Goal: Task Accomplishment & Management: Manage account settings

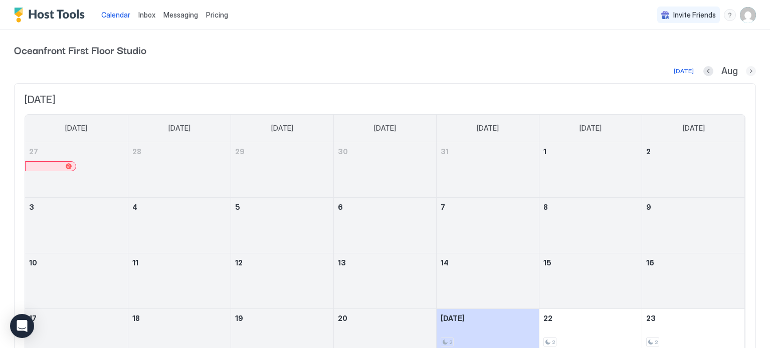
click at [749, 70] on button "Next month" at bounding box center [751, 71] width 10 height 10
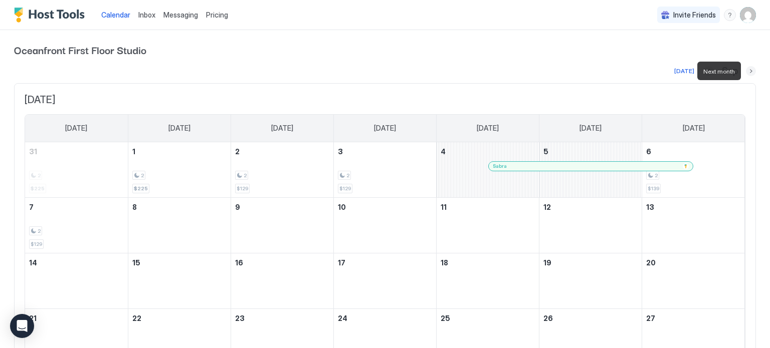
click at [749, 70] on button "Next month" at bounding box center [751, 71] width 10 height 10
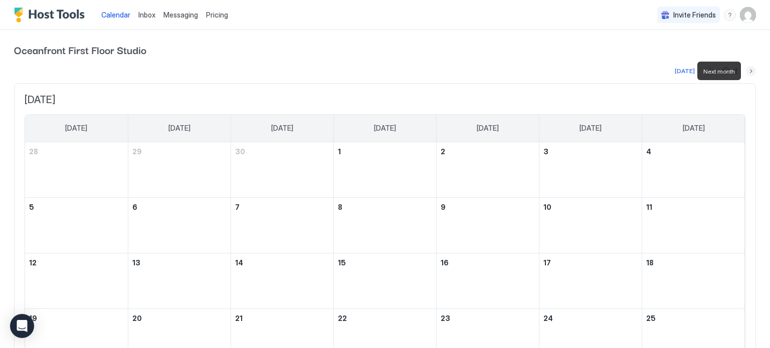
click at [749, 70] on button "Next month" at bounding box center [751, 71] width 10 height 10
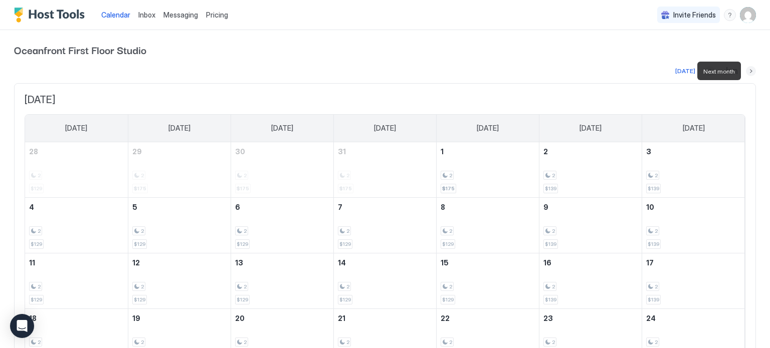
click at [749, 70] on button "Next month" at bounding box center [751, 71] width 10 height 10
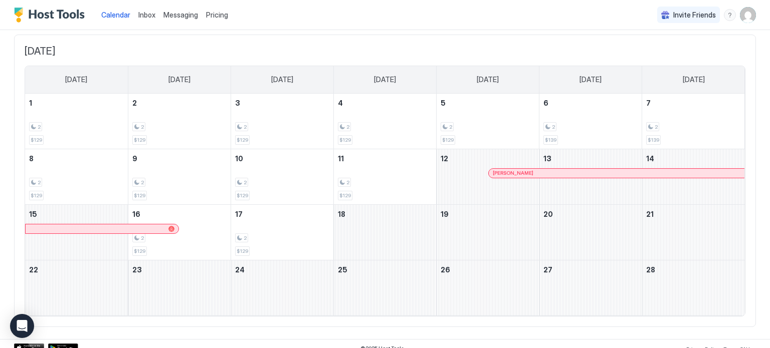
scroll to position [56, 0]
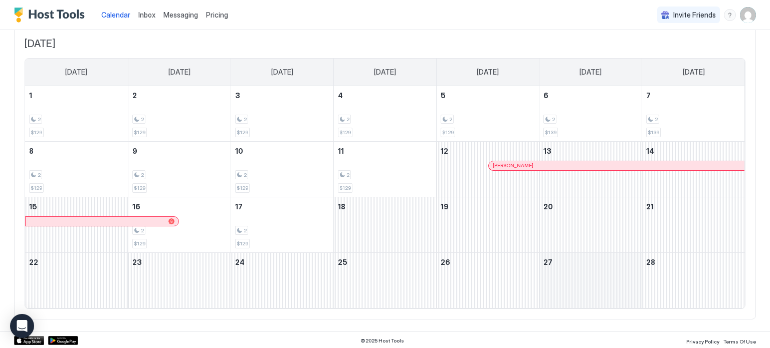
click at [580, 268] on div "February 27, 2026" at bounding box center [590, 280] width 102 height 55
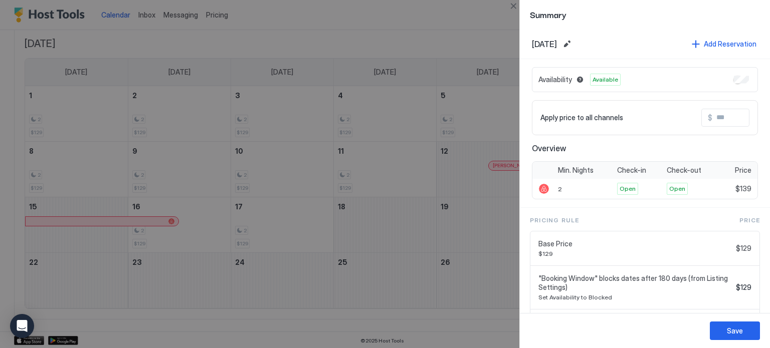
click at [731, 116] on input "Input Field" at bounding box center [752, 117] width 80 height 17
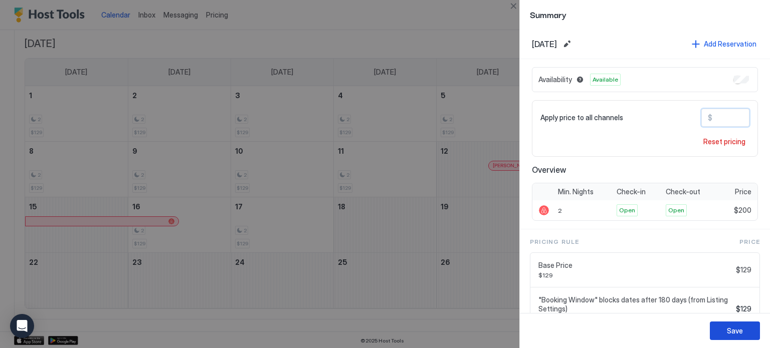
type input "***"
click at [722, 327] on button "Save" at bounding box center [735, 331] width 50 height 19
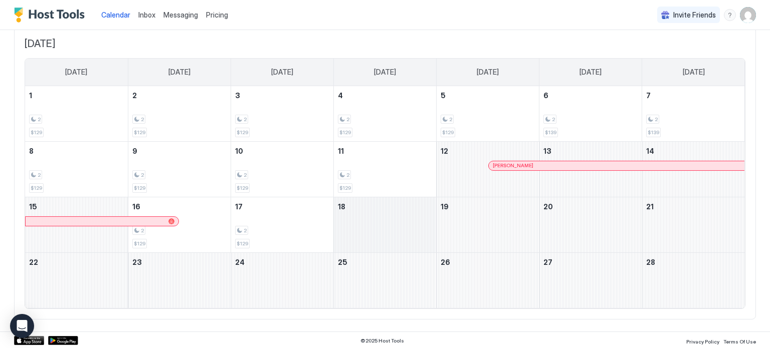
click at [353, 215] on div "February 18, 2026" at bounding box center [385, 224] width 102 height 55
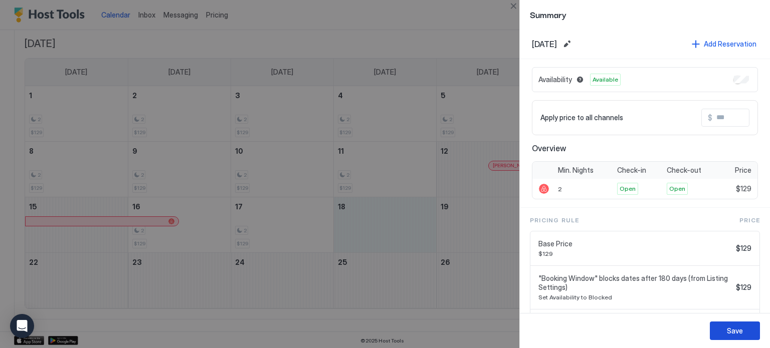
click at [728, 332] on div "Save" at bounding box center [735, 331] width 16 height 11
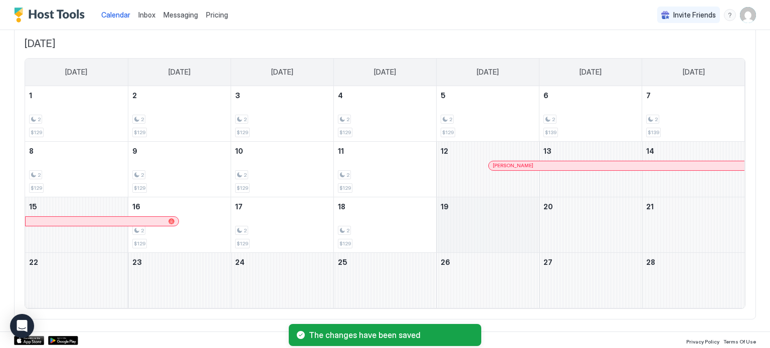
click at [457, 218] on div "February 19, 2026" at bounding box center [487, 224] width 102 height 55
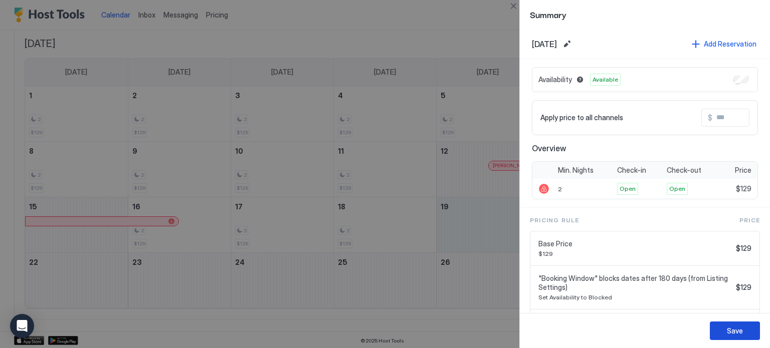
click at [726, 334] on button "Save" at bounding box center [735, 331] width 50 height 19
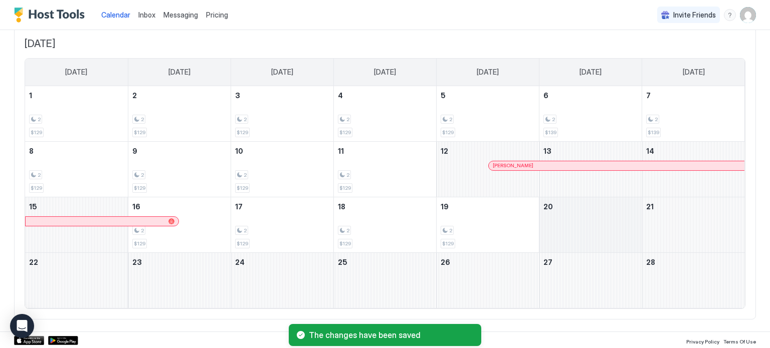
click at [598, 231] on div "February 20, 2026" at bounding box center [590, 224] width 102 height 55
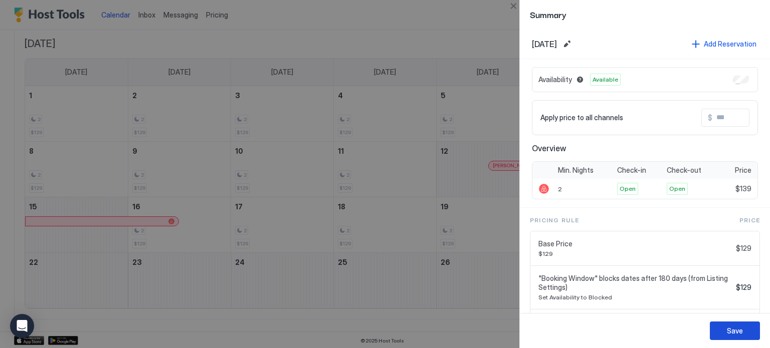
click at [730, 327] on div "Save" at bounding box center [735, 331] width 16 height 11
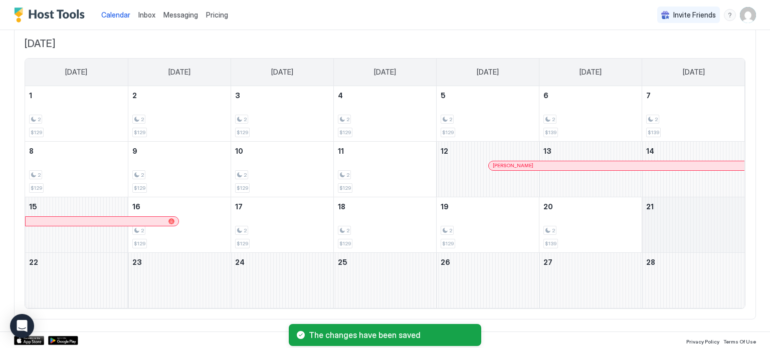
click at [673, 236] on div "February 21, 2026" at bounding box center [693, 224] width 103 height 55
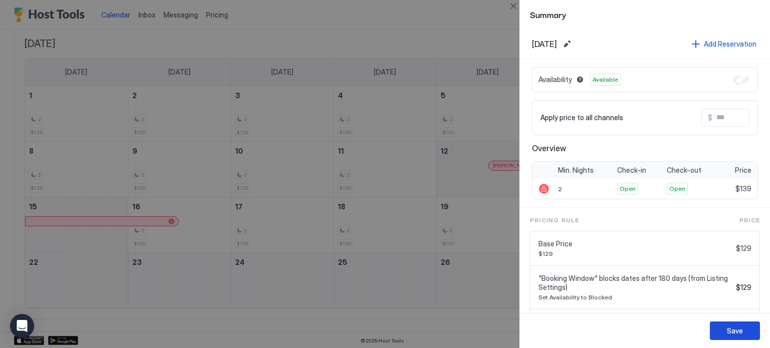
click at [717, 331] on button "Save" at bounding box center [735, 331] width 50 height 19
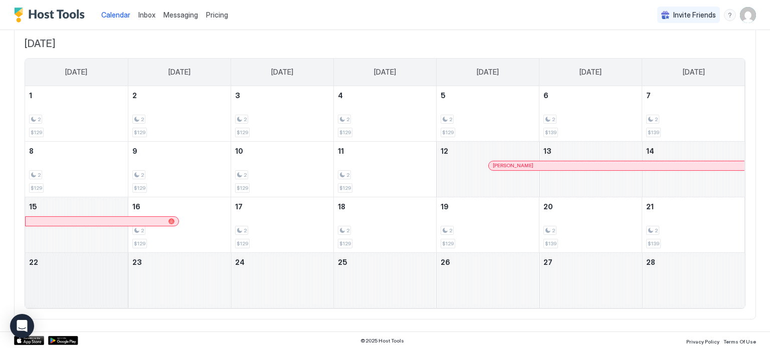
click at [63, 281] on div "February 22, 2026" at bounding box center [76, 280] width 103 height 55
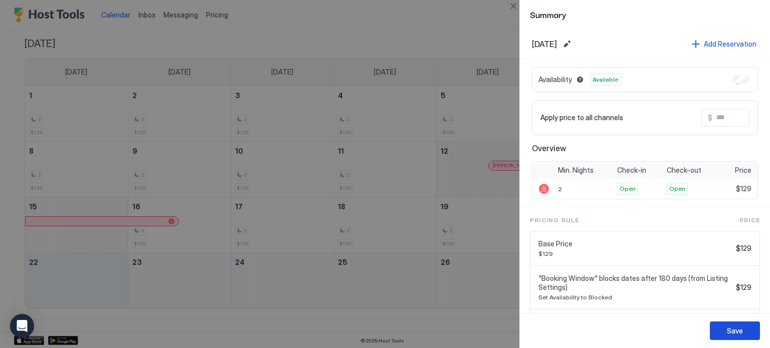
click at [736, 327] on div "Save" at bounding box center [735, 331] width 16 height 11
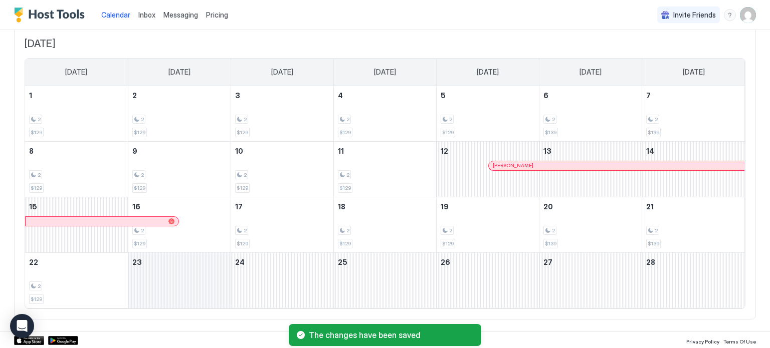
click at [183, 281] on div "February 23, 2026" at bounding box center [179, 280] width 102 height 55
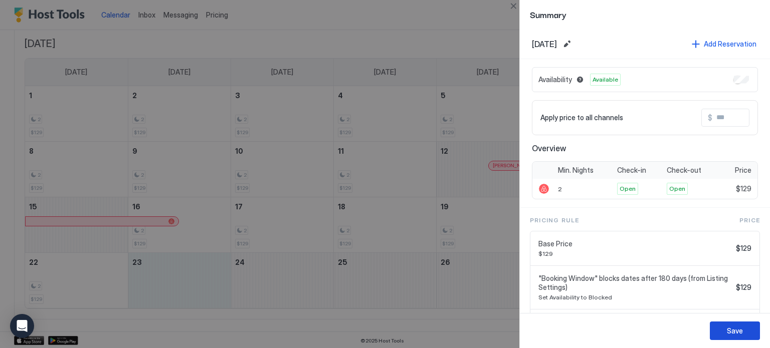
click at [737, 327] on div "Save" at bounding box center [735, 331] width 16 height 11
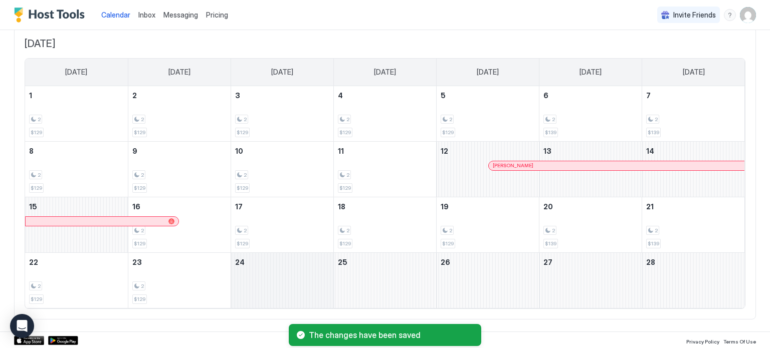
click at [307, 293] on div "February 24, 2026" at bounding box center [282, 280] width 102 height 55
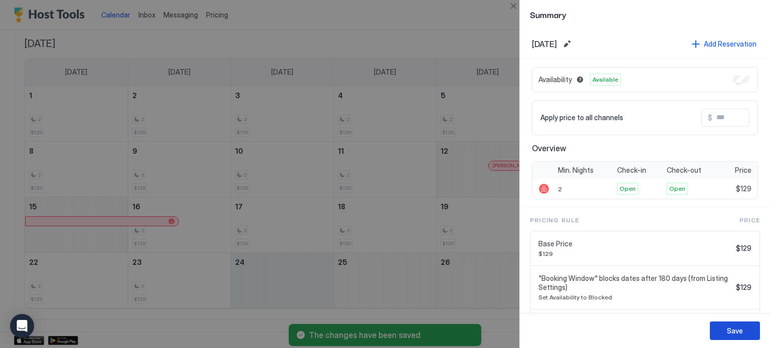
click at [742, 332] on button "Save" at bounding box center [735, 331] width 50 height 19
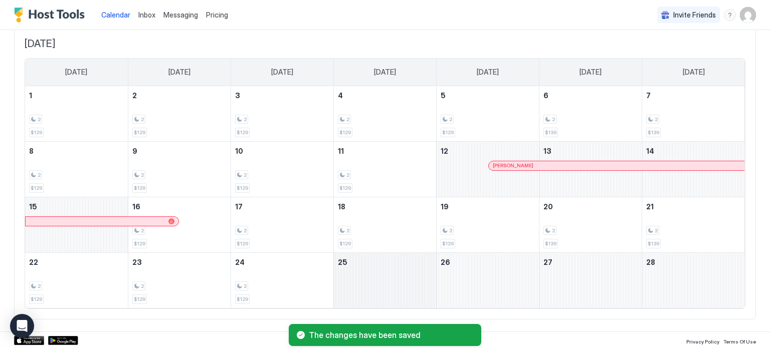
click at [384, 280] on div "February 25, 2026" at bounding box center [385, 280] width 102 height 55
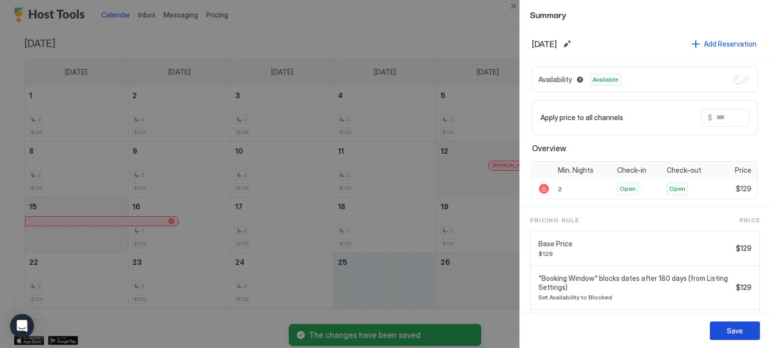
click at [734, 327] on div "Save" at bounding box center [735, 331] width 16 height 11
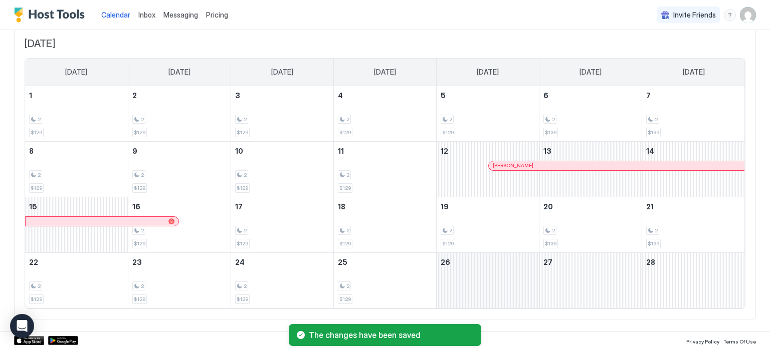
click at [500, 282] on div "February 26, 2026" at bounding box center [487, 280] width 102 height 55
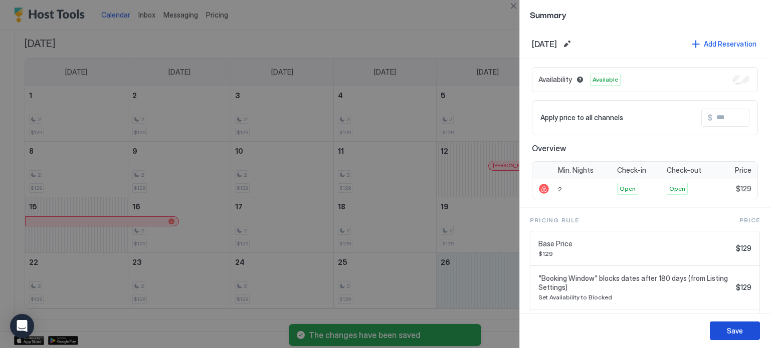
click at [742, 329] on button "Save" at bounding box center [735, 331] width 50 height 19
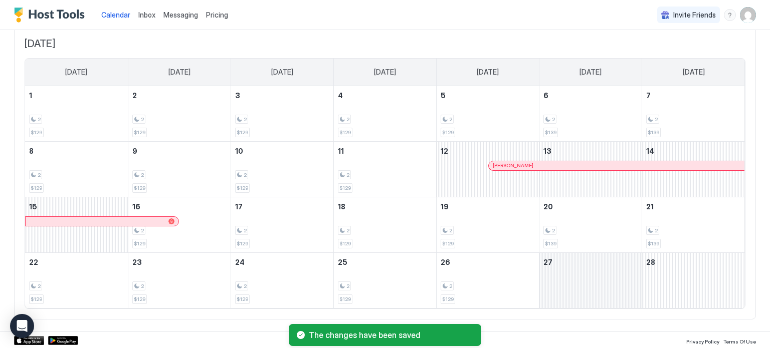
click at [609, 288] on div "February 27, 2026" at bounding box center [590, 280] width 102 height 55
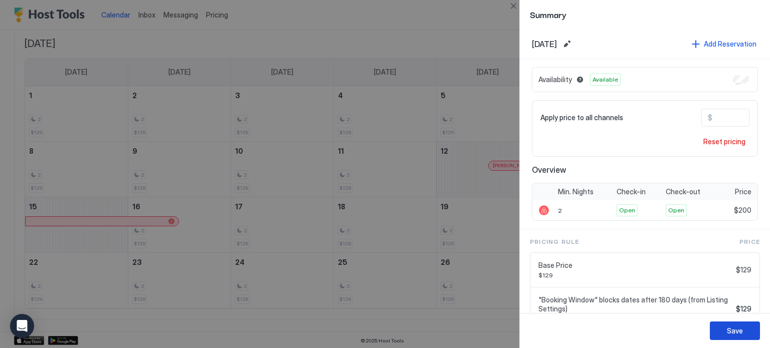
click at [741, 326] on div "Save" at bounding box center [735, 331] width 16 height 11
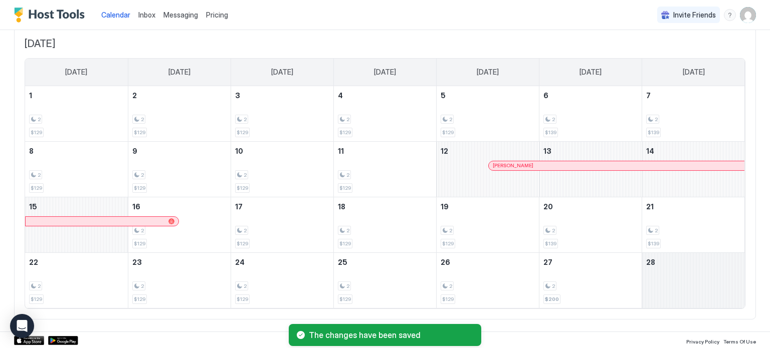
click at [666, 275] on div "February 28, 2026" at bounding box center [693, 280] width 103 height 55
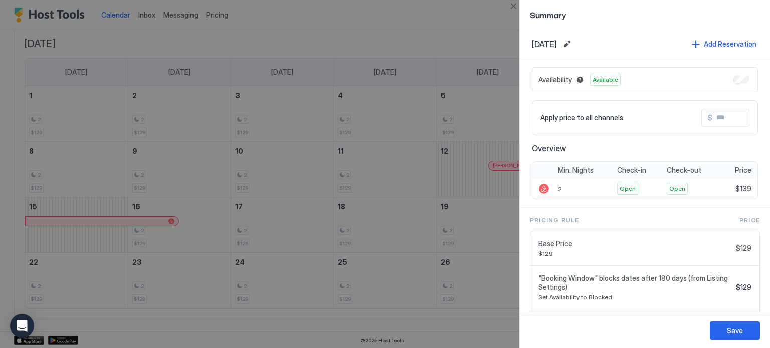
click at [728, 115] on input "Input Field" at bounding box center [752, 117] width 80 height 17
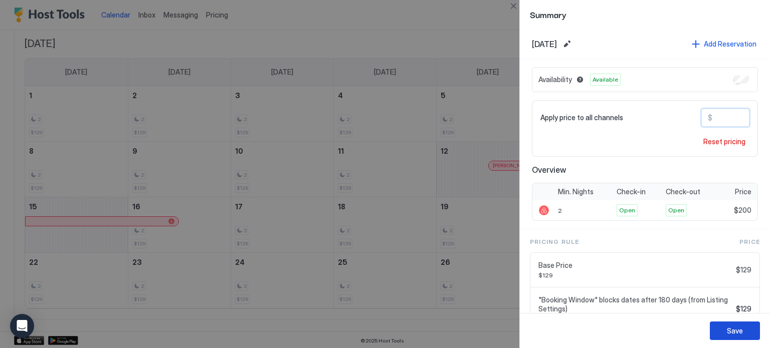
type input "***"
click at [741, 324] on button "Save" at bounding box center [735, 331] width 50 height 19
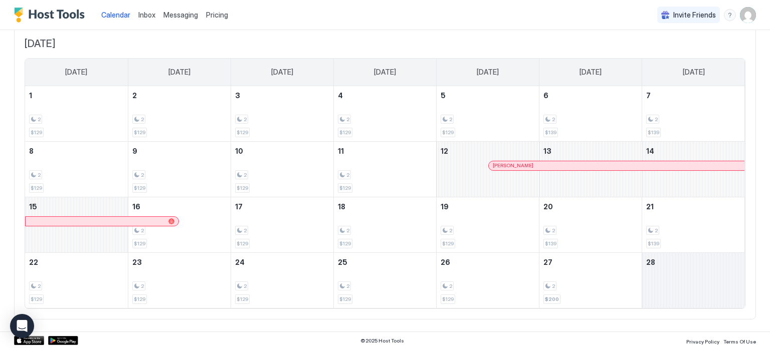
click at [684, 283] on div "February 28, 2026" at bounding box center [693, 280] width 103 height 55
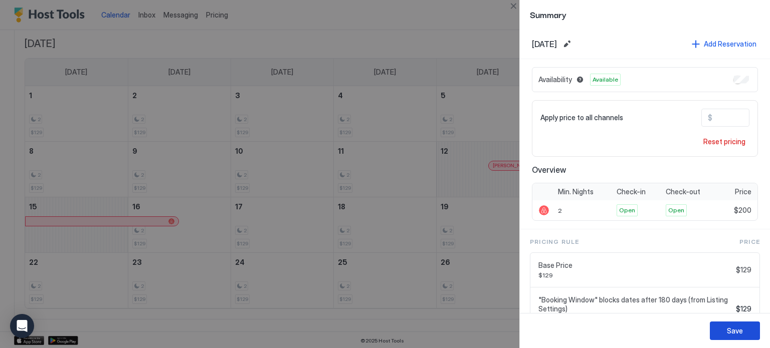
click at [735, 335] on div "Save" at bounding box center [735, 331] width 16 height 11
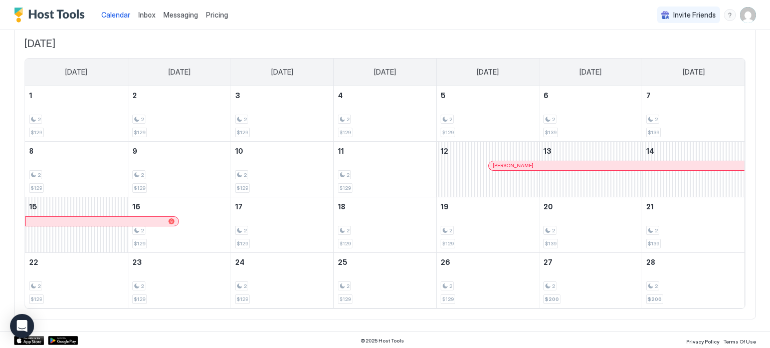
click at [118, 13] on span "Calendar" at bounding box center [115, 15] width 29 height 9
click at [23, 325] on icon "Open Intercom Messenger" at bounding box center [22, 326] width 12 height 13
click at [110, 16] on span "Calendar" at bounding box center [115, 15] width 29 height 9
click at [148, 15] on span "Inbox" at bounding box center [146, 15] width 17 height 9
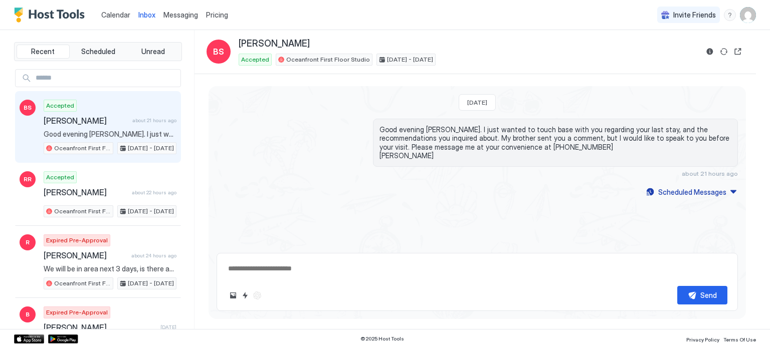
type textarea "*"
click at [107, 15] on span "Calendar" at bounding box center [115, 15] width 29 height 9
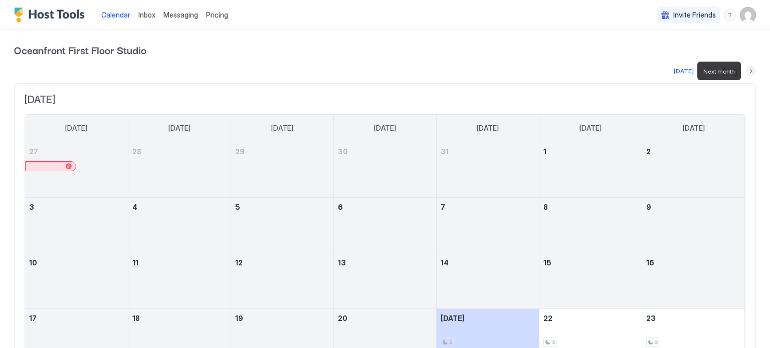
click at [748, 71] on button "Next month" at bounding box center [751, 71] width 10 height 10
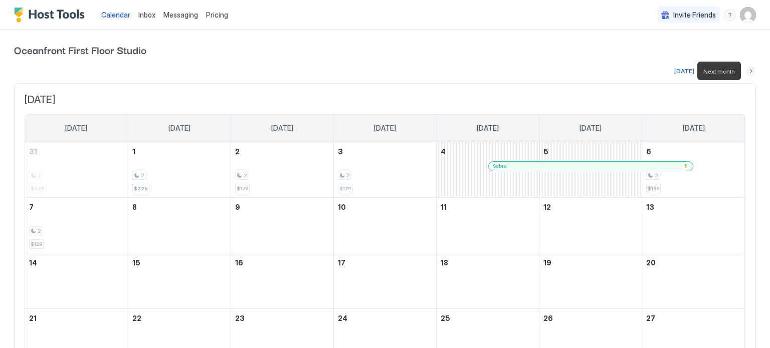
click at [748, 71] on button "Next month" at bounding box center [751, 71] width 10 height 10
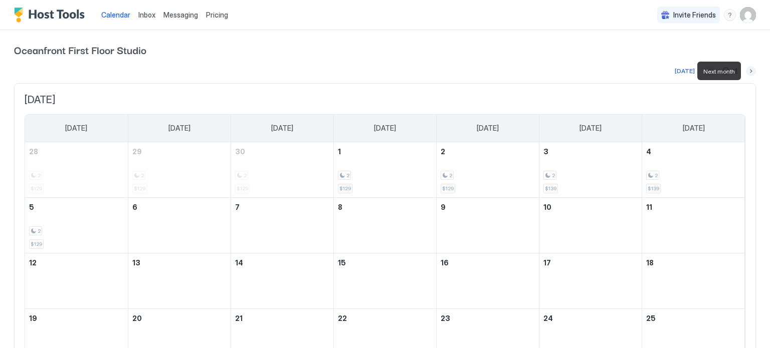
click at [748, 71] on button "Next month" at bounding box center [751, 71] width 10 height 10
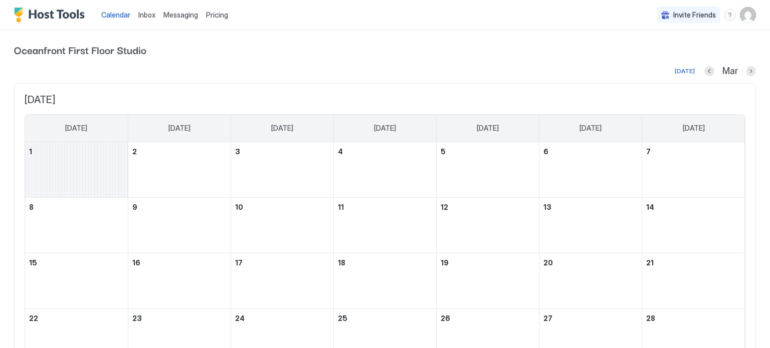
click at [51, 161] on div "March 1, 2026" at bounding box center [76, 169] width 103 height 55
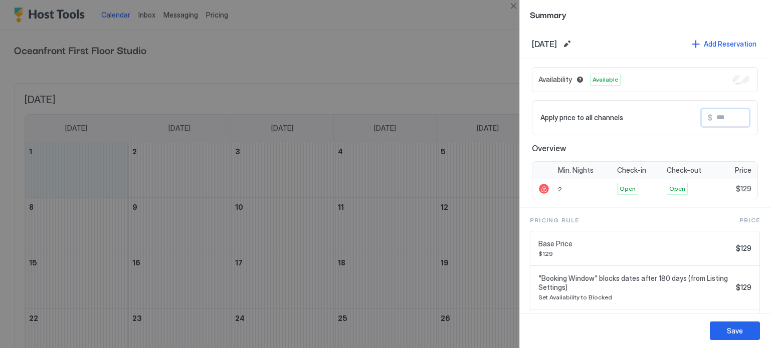
click at [732, 114] on input "Input Field" at bounding box center [752, 117] width 80 height 17
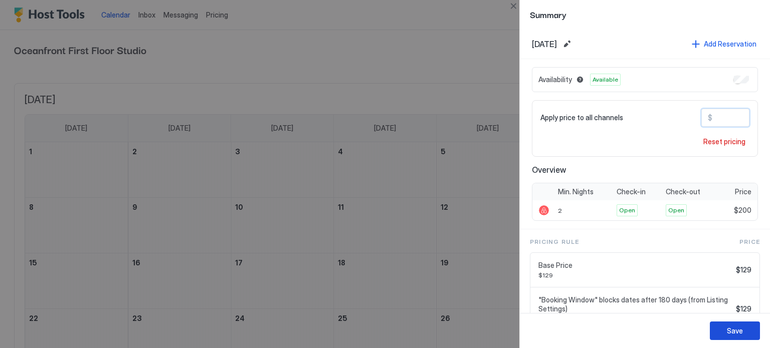
type input "***"
click at [733, 333] on div "Save" at bounding box center [735, 331] width 16 height 11
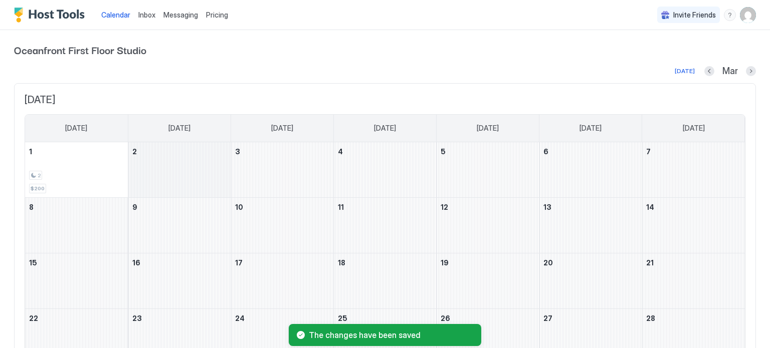
click at [175, 174] on div "March 2, 2026" at bounding box center [179, 169] width 102 height 55
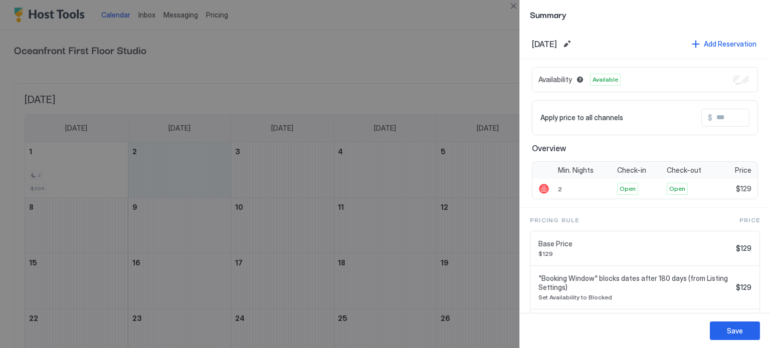
click at [721, 120] on input "Input Field" at bounding box center [752, 117] width 80 height 17
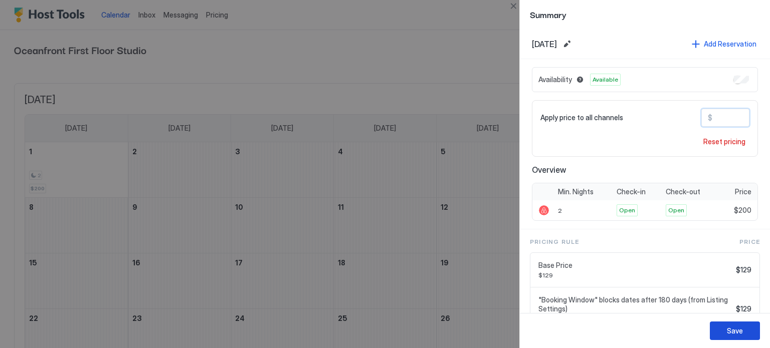
type input "***"
click at [737, 332] on div "Save" at bounding box center [735, 331] width 16 height 11
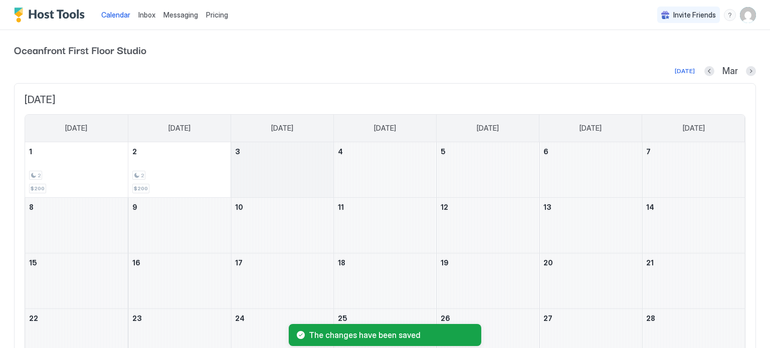
click at [295, 167] on div "March 3, 2026" at bounding box center [282, 169] width 102 height 55
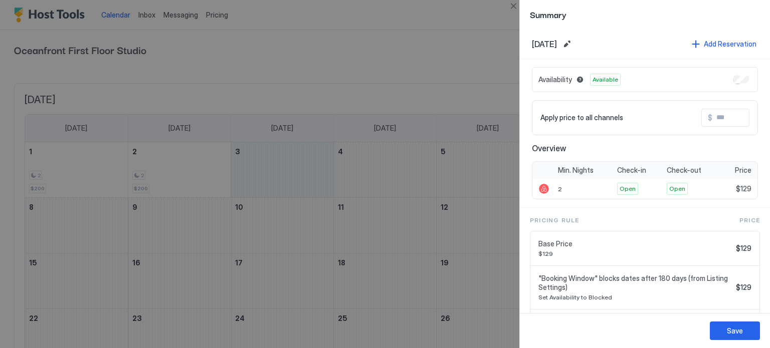
click at [738, 117] on input "Input Field" at bounding box center [752, 117] width 80 height 17
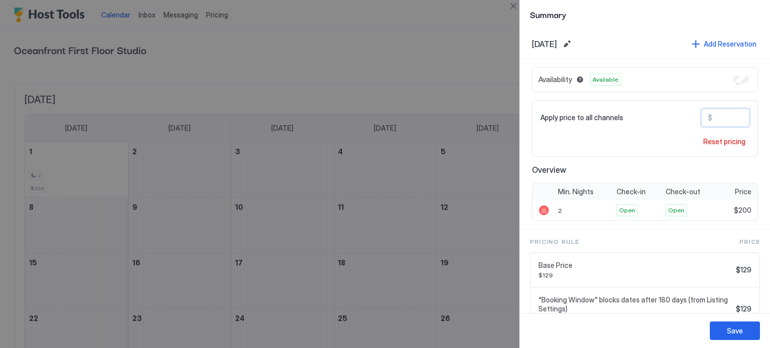
click at [736, 116] on input "***" at bounding box center [752, 117] width 80 height 17
type input "***"
click at [725, 333] on button "Save" at bounding box center [735, 331] width 50 height 19
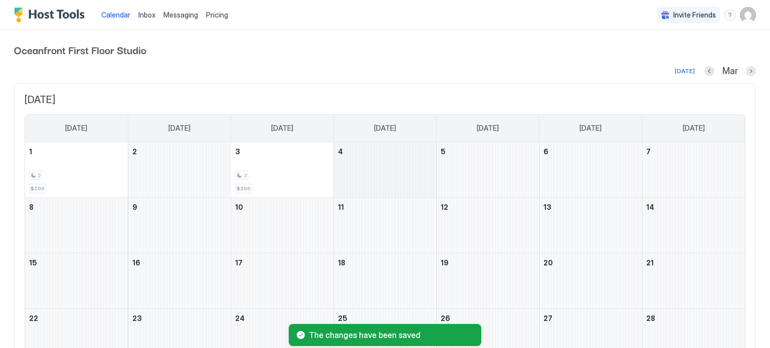
click at [356, 174] on div "March 4, 2026" at bounding box center [385, 169] width 102 height 55
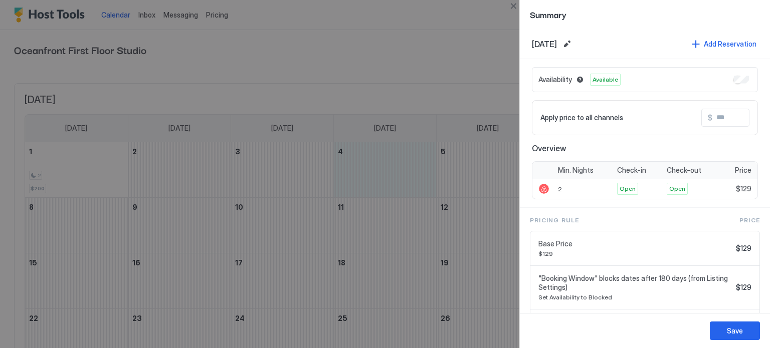
click at [726, 119] on input "Input Field" at bounding box center [752, 117] width 80 height 17
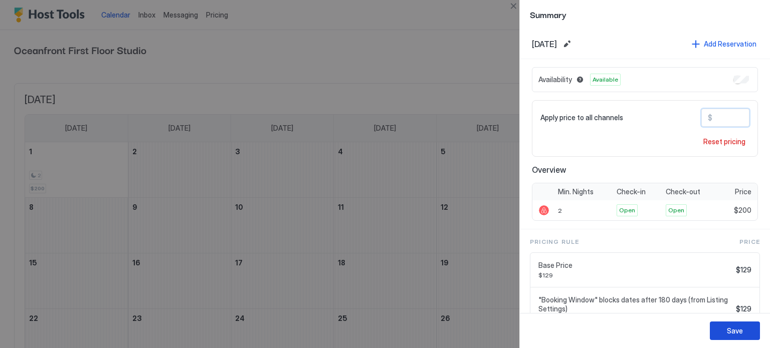
type input "***"
click at [734, 323] on button "Save" at bounding box center [735, 331] width 50 height 19
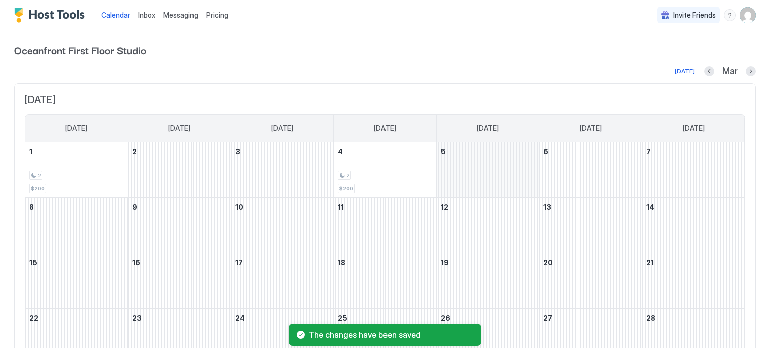
click at [485, 169] on div "March 5, 2026" at bounding box center [487, 169] width 102 height 55
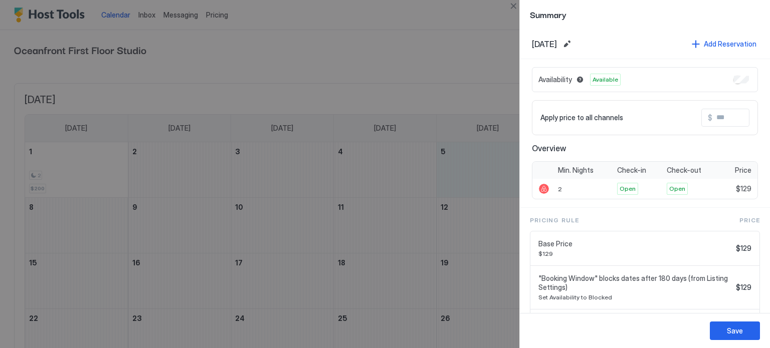
click at [728, 114] on input "Input Field" at bounding box center [752, 117] width 80 height 17
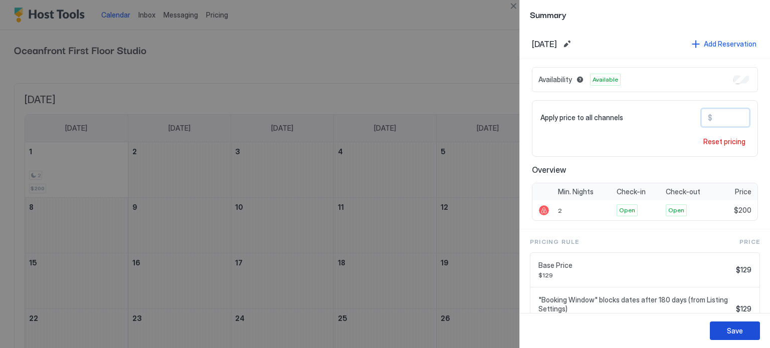
type input "***"
click at [722, 326] on button "Save" at bounding box center [735, 331] width 50 height 19
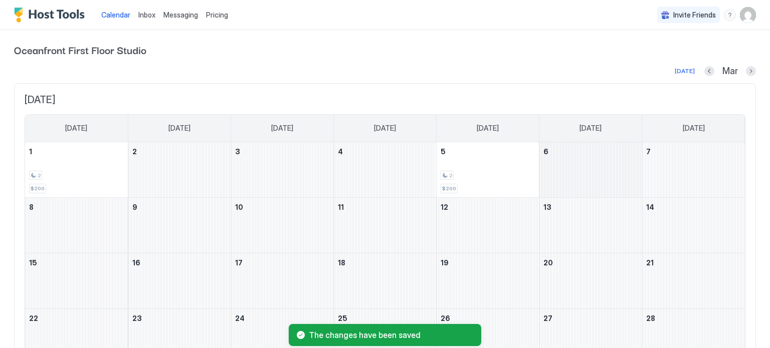
click at [574, 181] on div "March 6, 2026" at bounding box center [590, 169] width 102 height 55
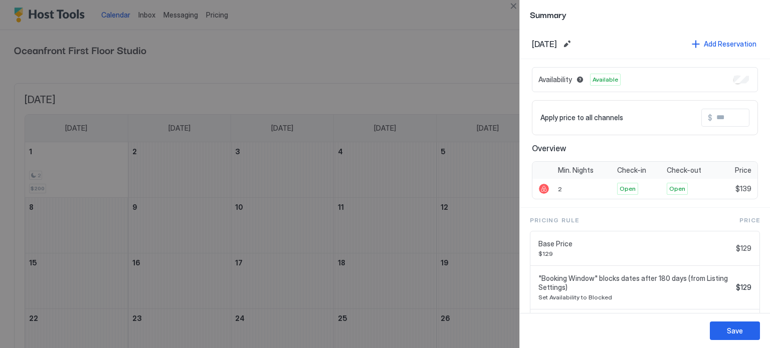
click at [725, 114] on input "Input Field" at bounding box center [752, 117] width 80 height 17
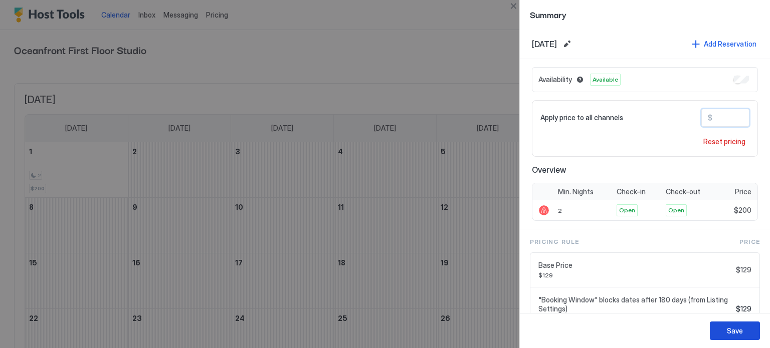
type input "***"
click at [732, 332] on div "Save" at bounding box center [735, 331] width 16 height 11
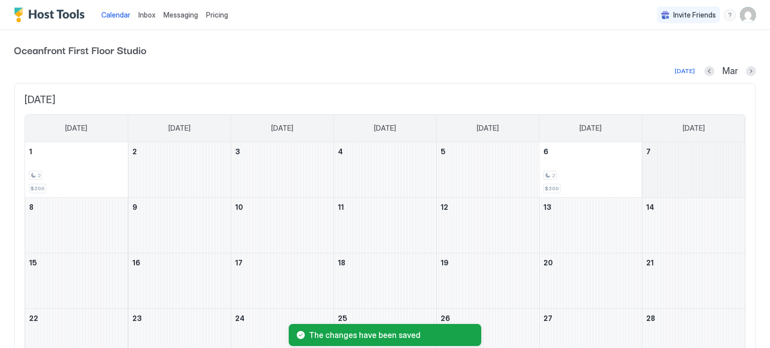
click at [680, 169] on div "March 7, 2026" at bounding box center [693, 169] width 103 height 55
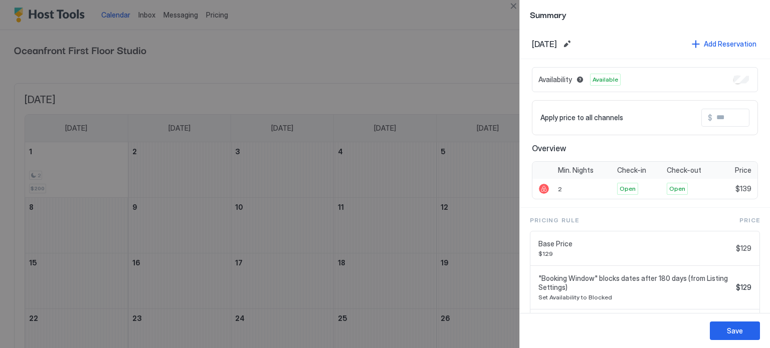
click at [722, 115] on input "Input Field" at bounding box center [752, 117] width 80 height 17
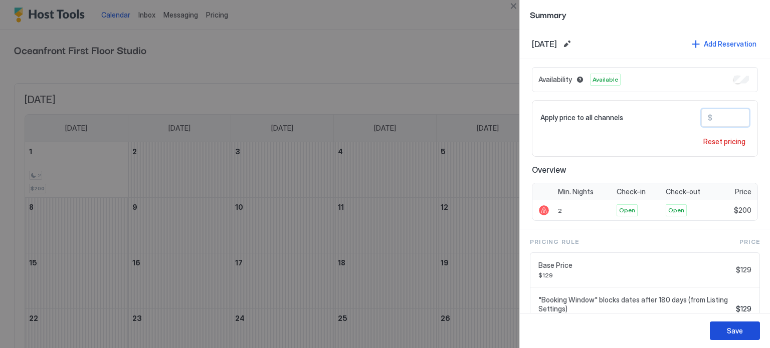
type input "***"
click at [737, 330] on div "Save" at bounding box center [735, 331] width 16 height 11
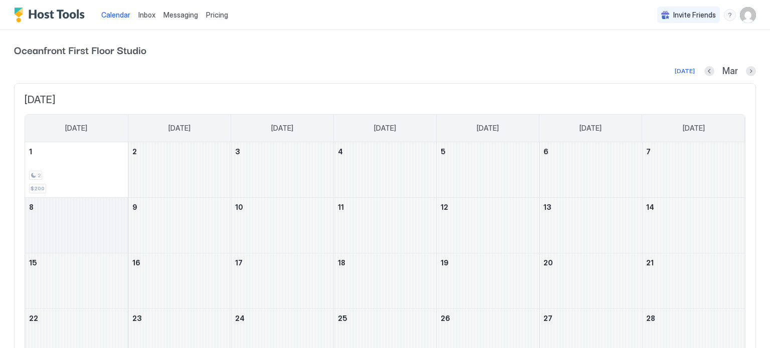
click at [50, 209] on div "March 8, 2026" at bounding box center [76, 225] width 103 height 55
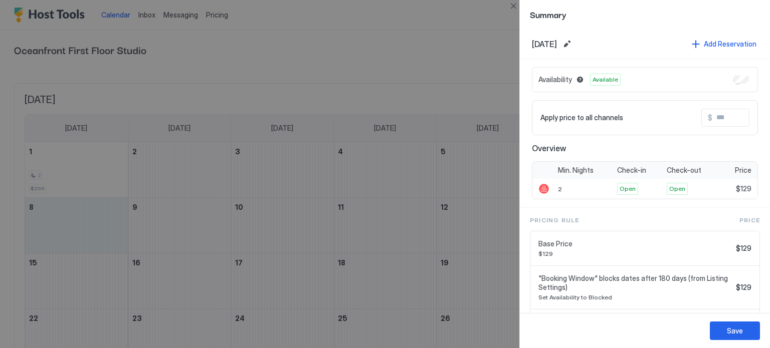
click at [724, 114] on input "Input Field" at bounding box center [752, 117] width 80 height 17
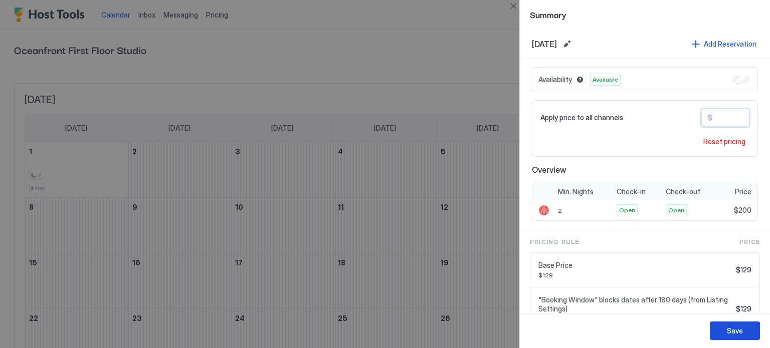
type input "***"
click at [733, 327] on div "Save" at bounding box center [735, 331] width 16 height 11
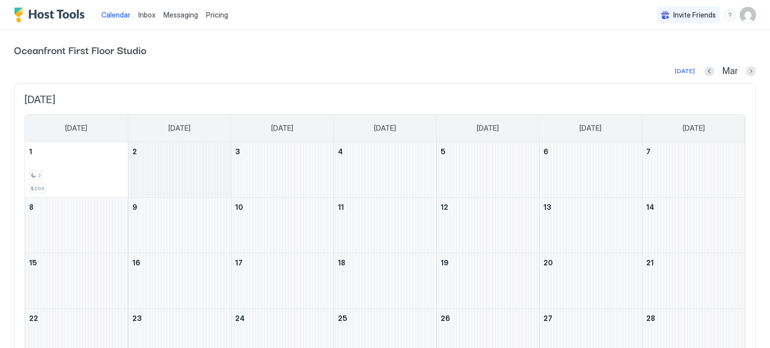
click at [162, 157] on div "March 2, 2026" at bounding box center [179, 169] width 102 height 55
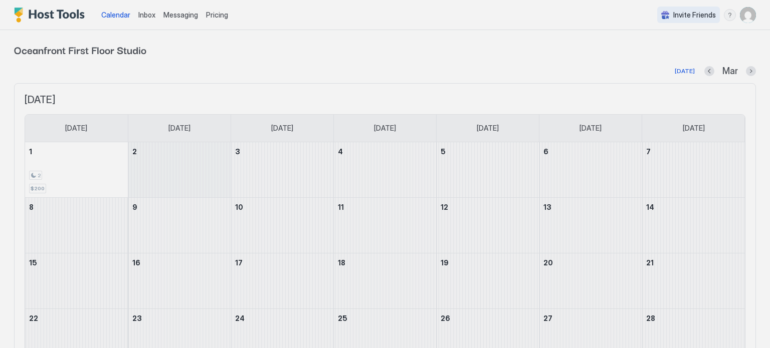
click at [162, 157] on div at bounding box center [385, 174] width 770 height 348
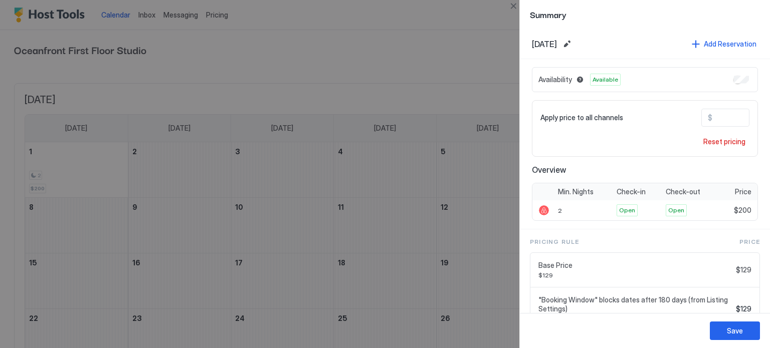
click at [287, 167] on div at bounding box center [385, 174] width 770 height 348
click at [722, 330] on button "Save" at bounding box center [735, 331] width 50 height 19
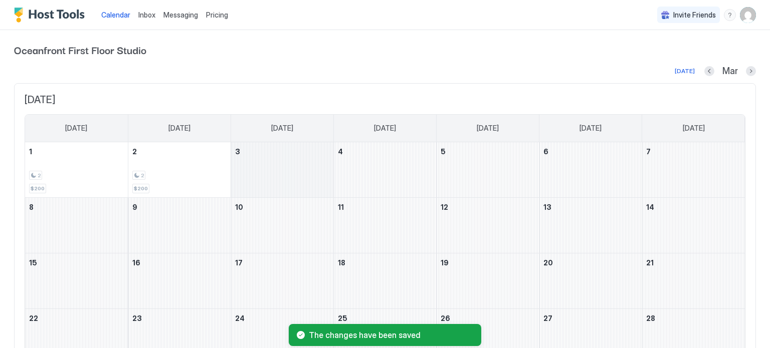
click at [282, 169] on div "March 3, 2026" at bounding box center [282, 169] width 102 height 55
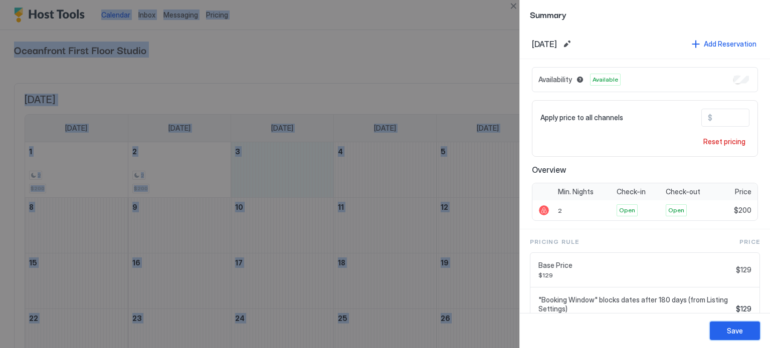
click at [746, 328] on button "Save" at bounding box center [735, 331] width 50 height 19
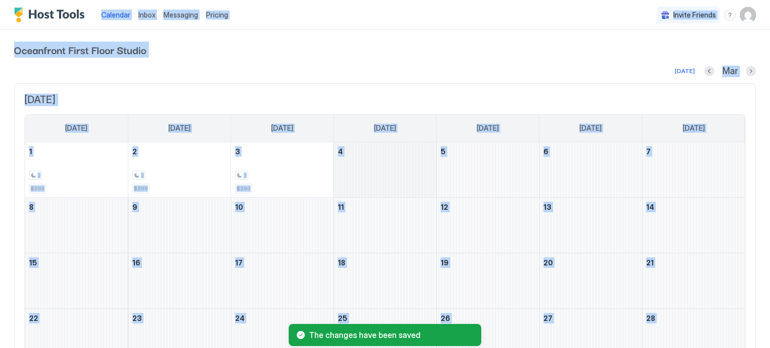
click at [394, 162] on div "March 4, 2026" at bounding box center [385, 169] width 102 height 55
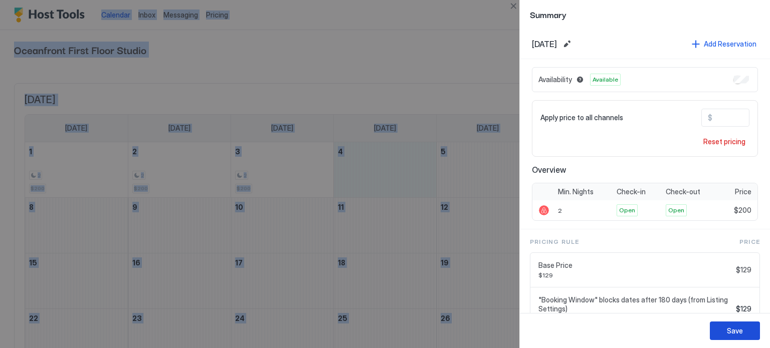
click at [725, 329] on button "Save" at bounding box center [735, 331] width 50 height 19
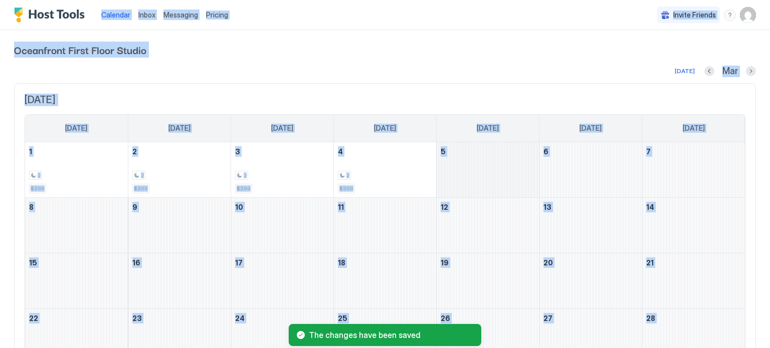
click at [453, 170] on div "March 5, 2026" at bounding box center [487, 169] width 102 height 55
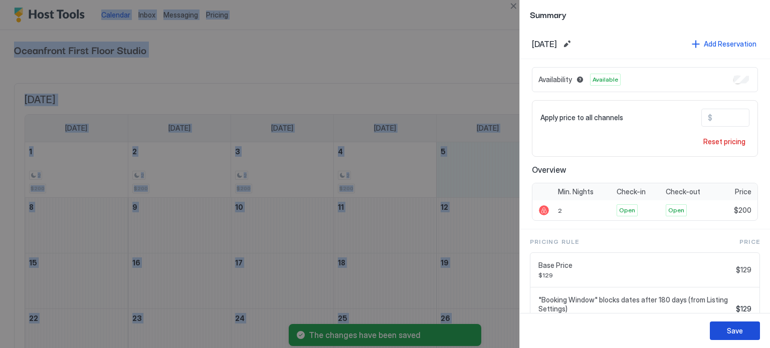
click at [743, 331] on button "Save" at bounding box center [735, 331] width 50 height 19
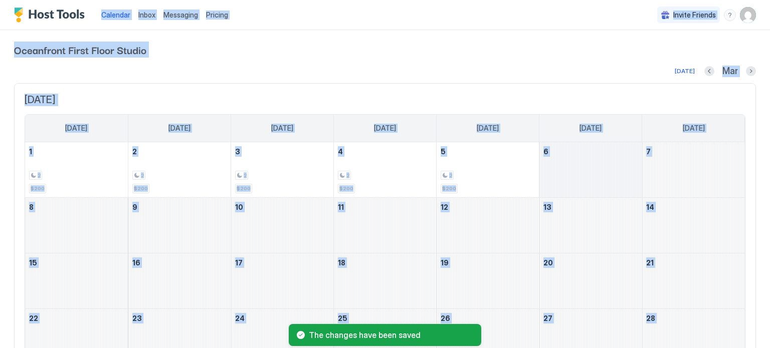
click at [564, 177] on div "March 6, 2026" at bounding box center [590, 169] width 102 height 55
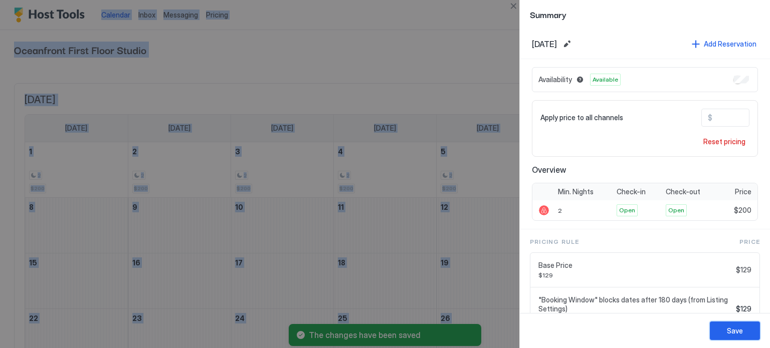
click at [728, 332] on div "Save" at bounding box center [735, 331] width 16 height 11
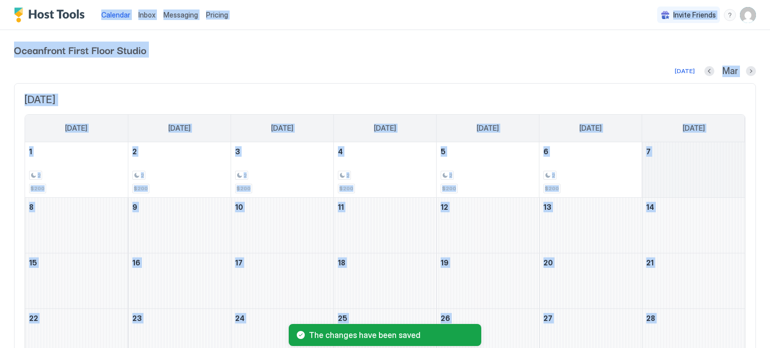
click at [673, 169] on div "March 7, 2026" at bounding box center [693, 169] width 103 height 55
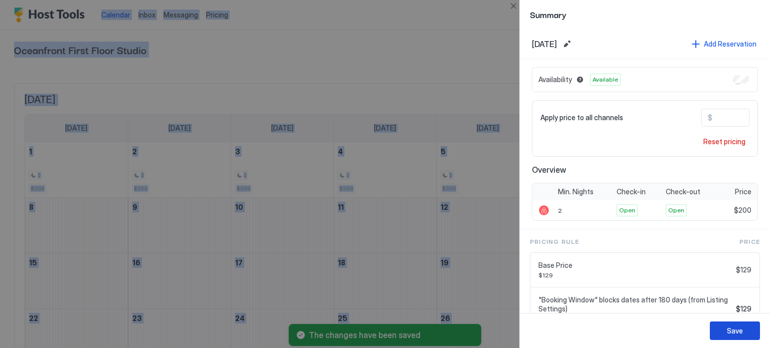
click at [718, 331] on button "Save" at bounding box center [735, 331] width 50 height 19
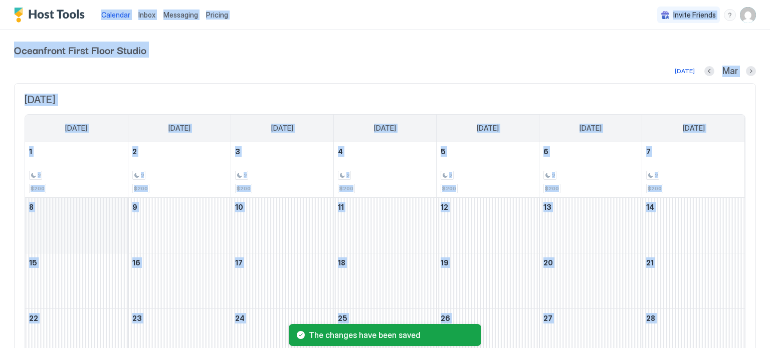
click at [57, 221] on div "March 8, 2026" at bounding box center [76, 225] width 103 height 55
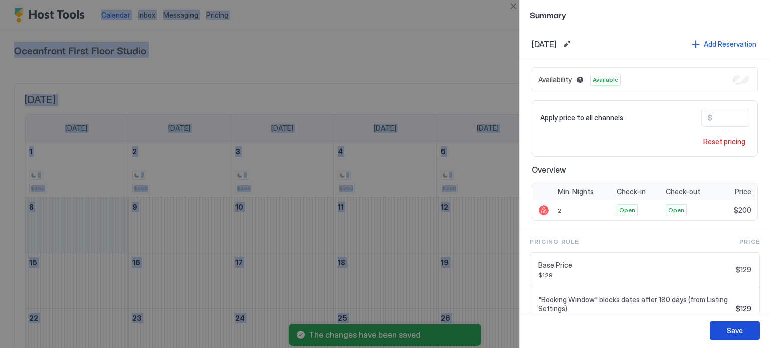
click at [730, 328] on div "Save" at bounding box center [735, 331] width 16 height 11
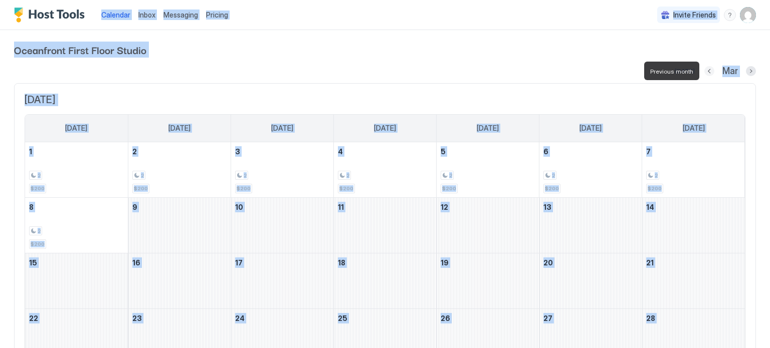
click at [711, 71] on button "Previous month" at bounding box center [709, 71] width 10 height 10
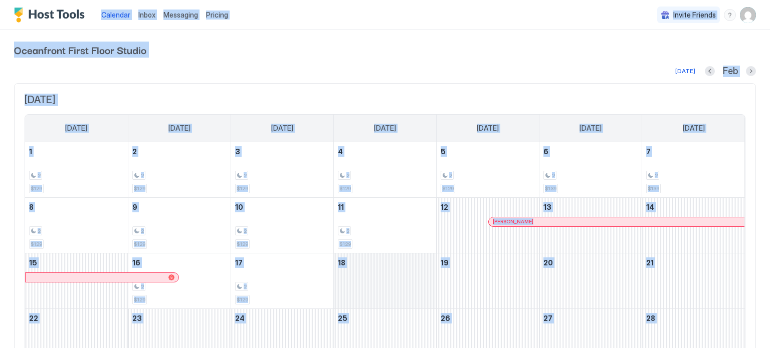
click at [413, 262] on div "February 18, 2026" at bounding box center [385, 281] width 102 height 55
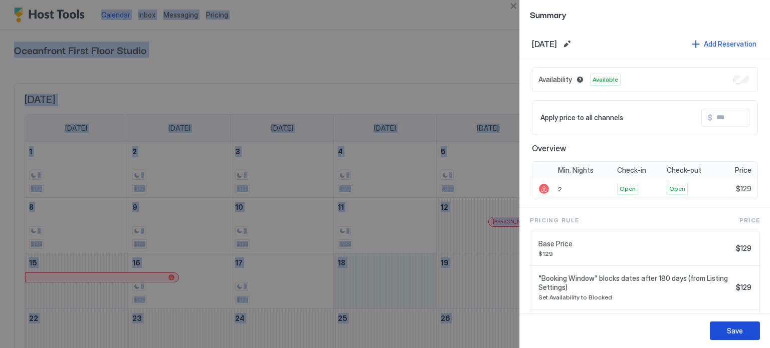
click at [735, 330] on div "Save" at bounding box center [735, 331] width 16 height 11
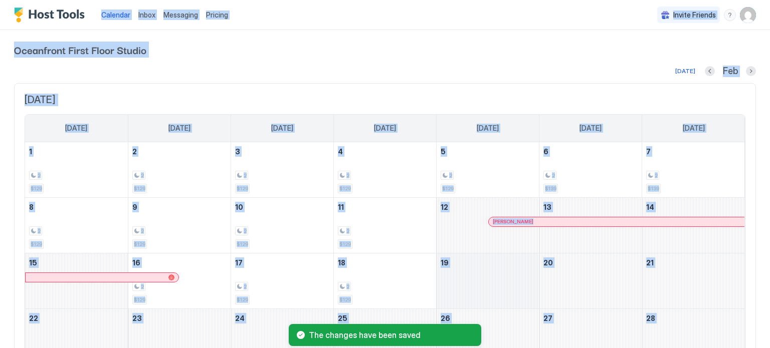
click at [524, 294] on div "February 19, 2026" at bounding box center [487, 281] width 102 height 55
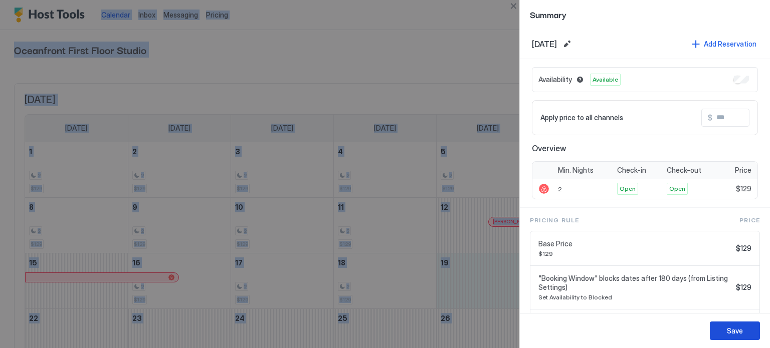
click at [730, 325] on button "Save" at bounding box center [735, 331] width 50 height 19
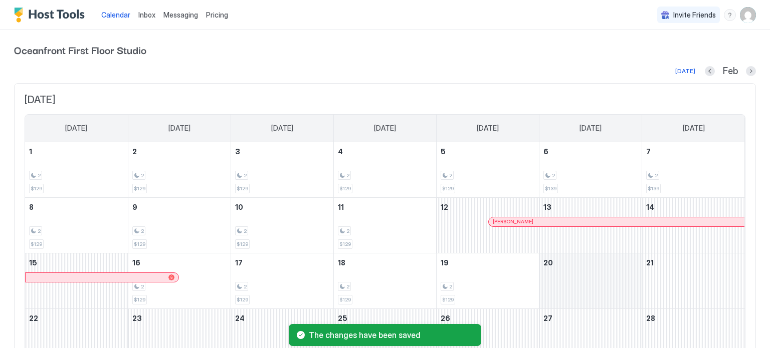
click at [569, 273] on div "February 20, 2026" at bounding box center [590, 281] width 102 height 55
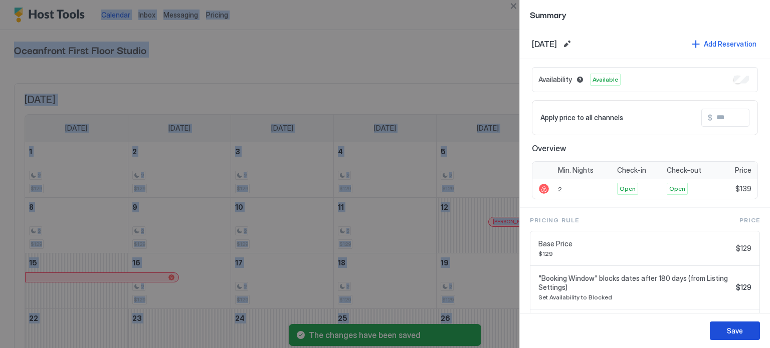
click at [739, 329] on div "Save" at bounding box center [735, 331] width 16 height 11
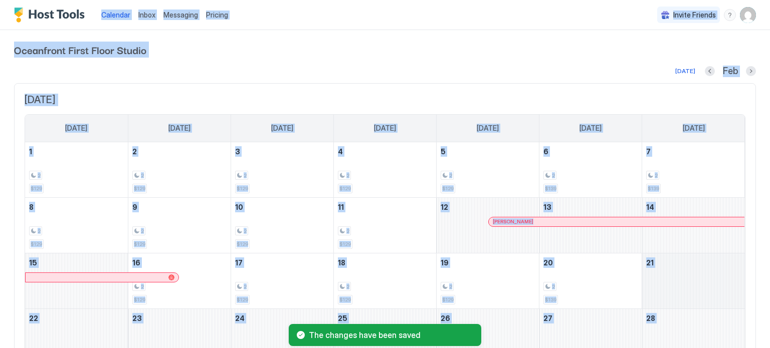
click at [686, 296] on div "February 21, 2026" at bounding box center [693, 281] width 103 height 55
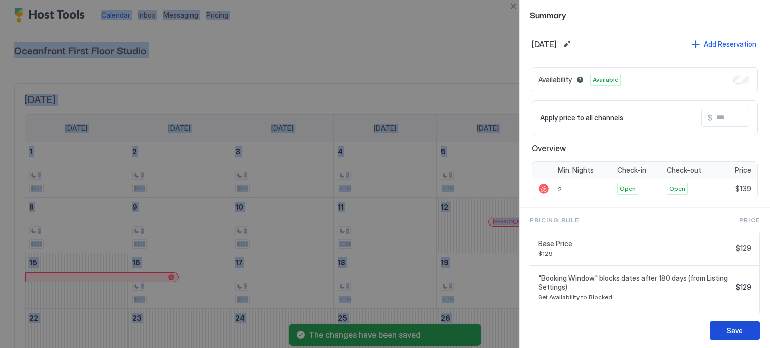
click at [736, 328] on div "Save" at bounding box center [735, 331] width 16 height 11
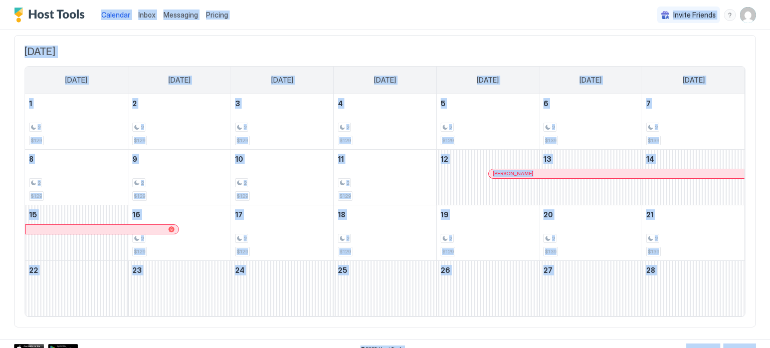
scroll to position [56, 0]
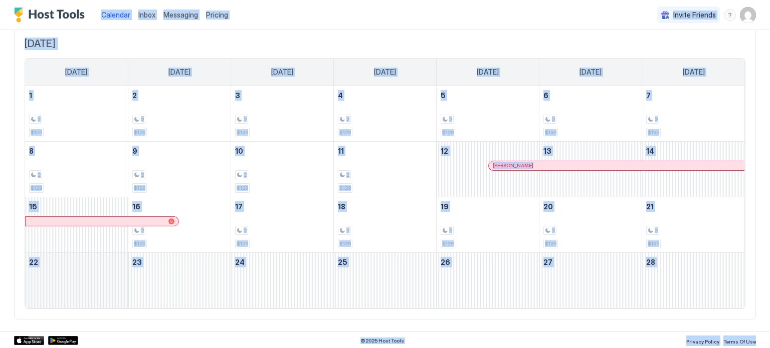
click at [48, 284] on div "February 22, 2026" at bounding box center [76, 280] width 103 height 55
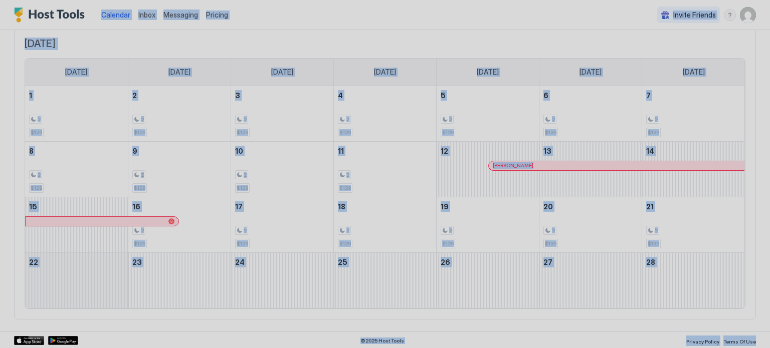
click at [48, 284] on div at bounding box center [385, 174] width 770 height 348
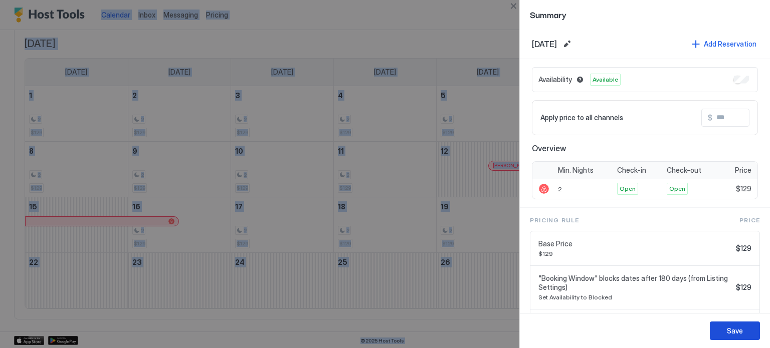
click at [722, 331] on button "Save" at bounding box center [735, 331] width 50 height 19
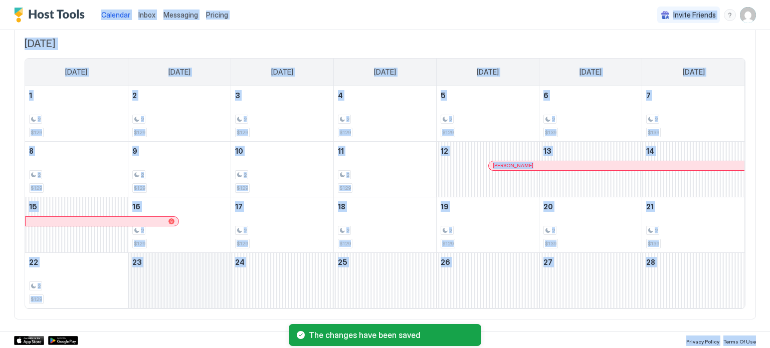
click at [182, 272] on div "February 23, 2026" at bounding box center [179, 280] width 102 height 55
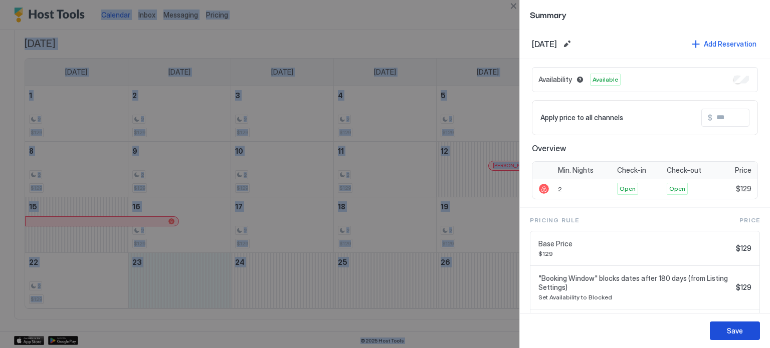
click at [729, 327] on div "Save" at bounding box center [735, 331] width 16 height 11
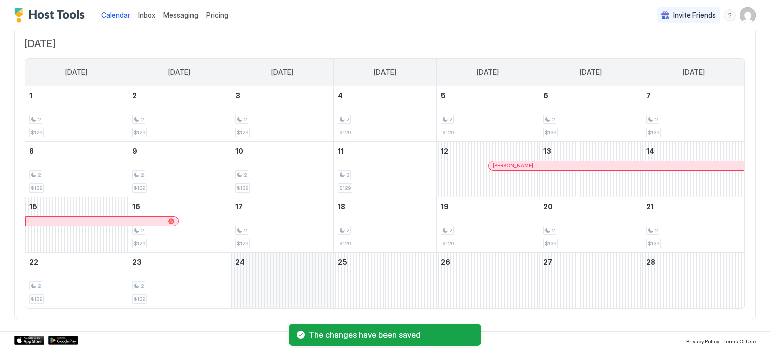
click at [299, 289] on div "February 24, 2026" at bounding box center [282, 280] width 102 height 55
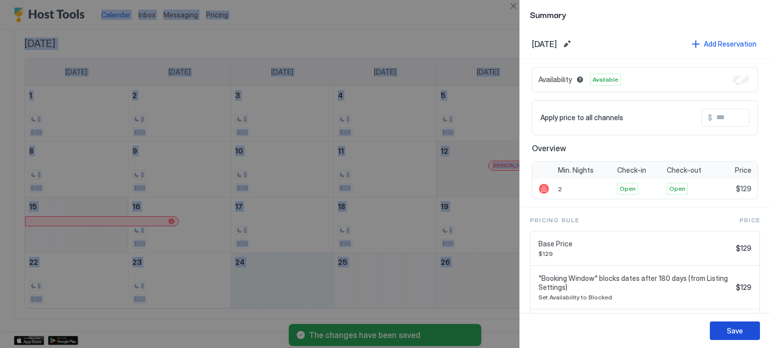
click at [726, 329] on button "Save" at bounding box center [735, 331] width 50 height 19
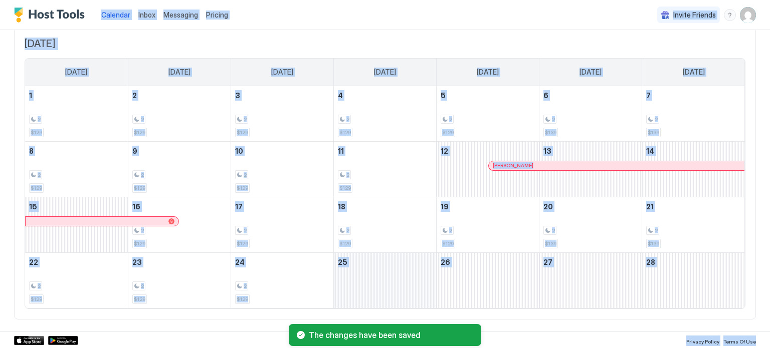
click at [394, 282] on div "February 25, 2026" at bounding box center [385, 280] width 102 height 55
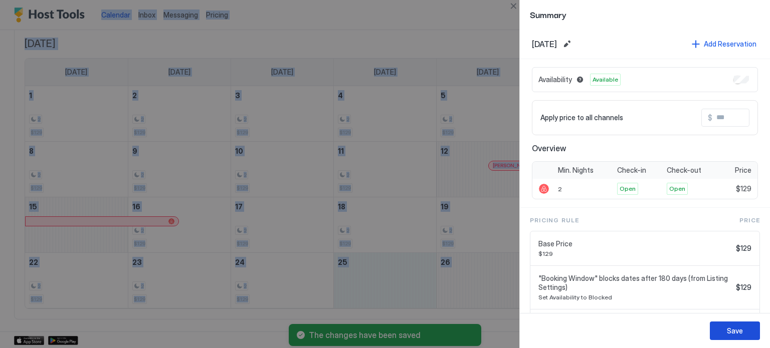
click at [750, 330] on button "Save" at bounding box center [735, 331] width 50 height 19
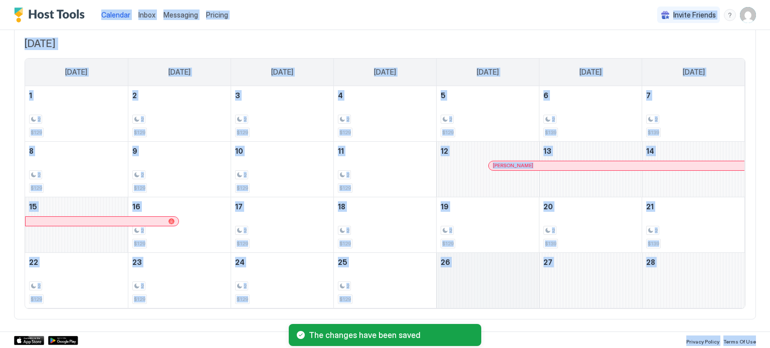
click at [475, 283] on div "February 26, 2026" at bounding box center [487, 280] width 102 height 55
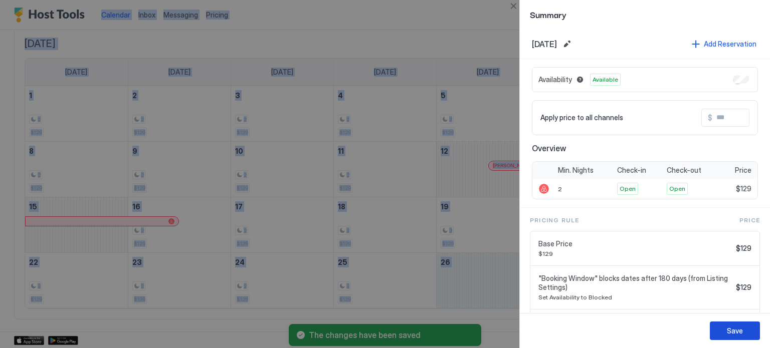
click at [730, 335] on div "Save" at bounding box center [735, 331] width 16 height 11
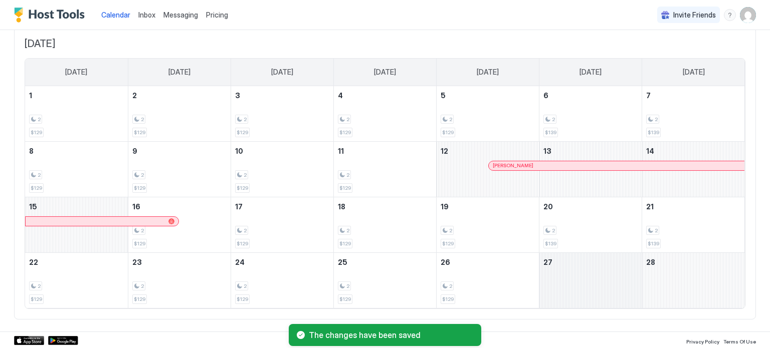
click at [602, 274] on div "February 27, 2026" at bounding box center [590, 280] width 102 height 55
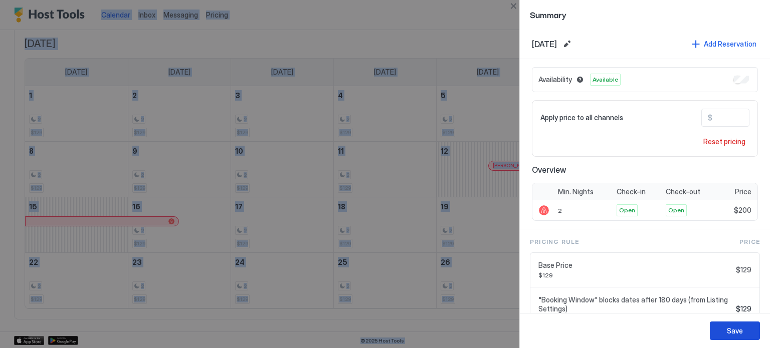
click at [720, 332] on button "Save" at bounding box center [735, 331] width 50 height 19
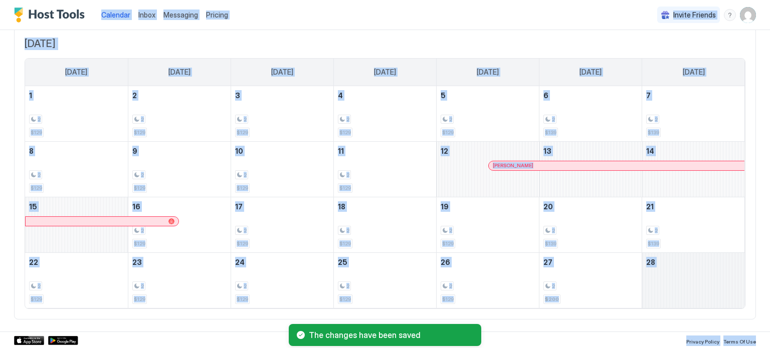
click at [701, 277] on div "February 28, 2026" at bounding box center [693, 280] width 103 height 55
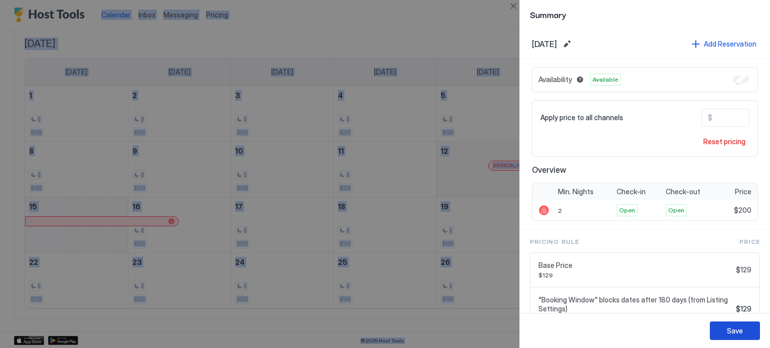
click at [723, 327] on button "Save" at bounding box center [735, 331] width 50 height 19
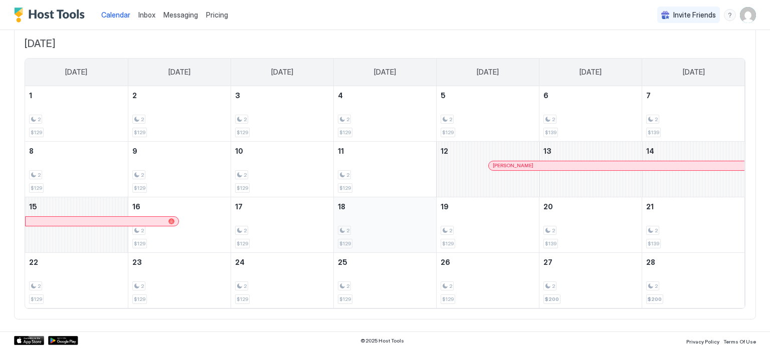
click at [362, 213] on div "2 $129" at bounding box center [385, 224] width 94 height 47
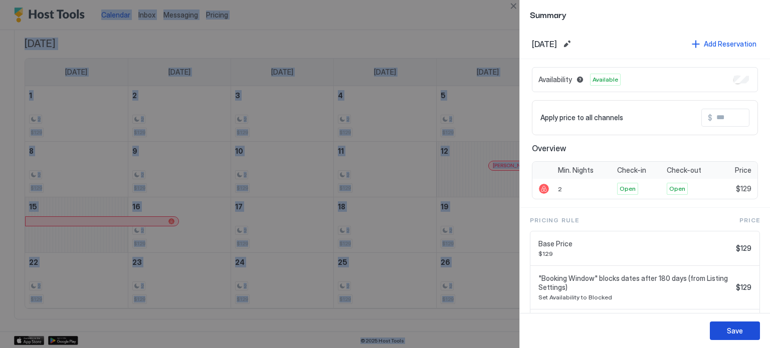
click at [730, 327] on div "Save" at bounding box center [735, 331] width 16 height 11
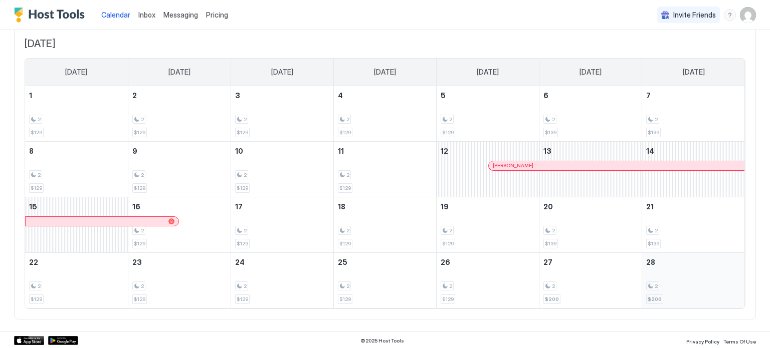
click at [680, 289] on div "2" at bounding box center [693, 287] width 95 height 10
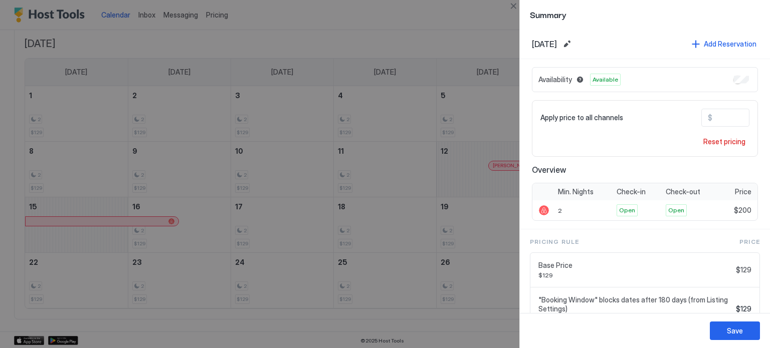
click at [753, 305] on div ""Booking Window" blocks dates after 180 days (from Listing Settings) Set Availa…" at bounding box center [644, 310] width 229 height 44
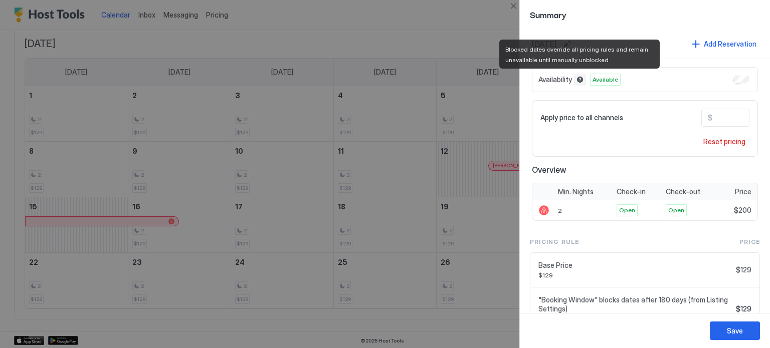
click at [581, 80] on button "Blocked dates override all pricing rules and remain unavailable until manually …" at bounding box center [580, 80] width 12 height 12
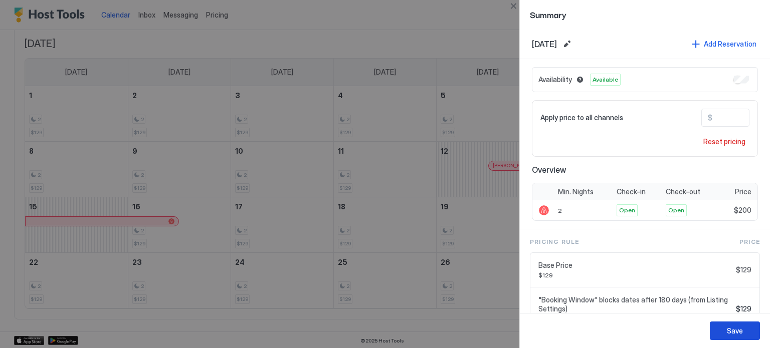
click at [739, 332] on div "Save" at bounding box center [735, 331] width 16 height 11
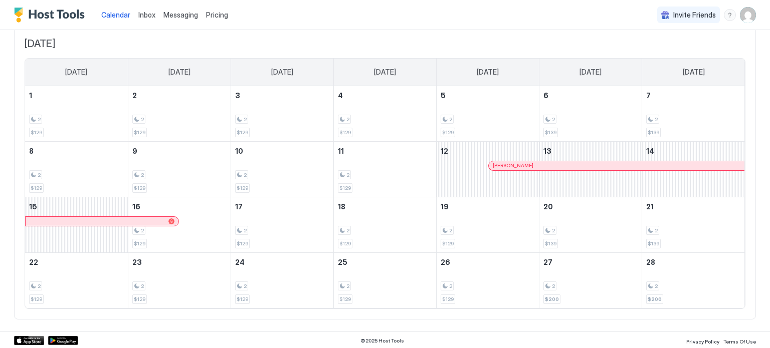
click at [117, 17] on span "Calendar" at bounding box center [115, 15] width 29 height 9
click at [143, 16] on span "Inbox" at bounding box center [146, 15] width 17 height 9
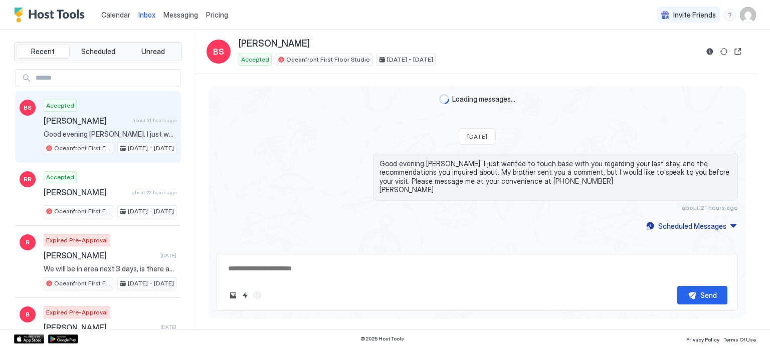
type textarea "*"
click at [118, 16] on span "Calendar" at bounding box center [115, 15] width 29 height 9
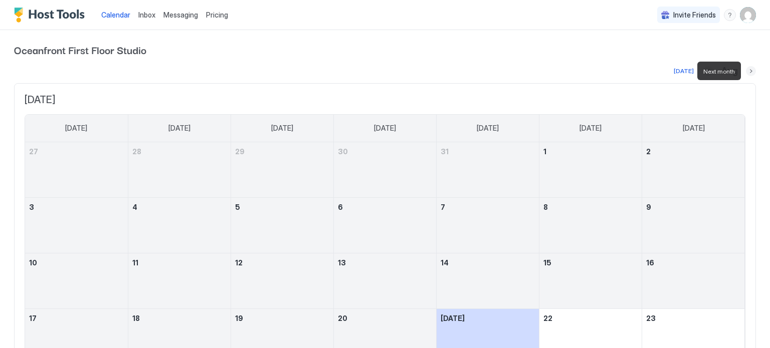
click at [750, 70] on button "Next month" at bounding box center [751, 71] width 10 height 10
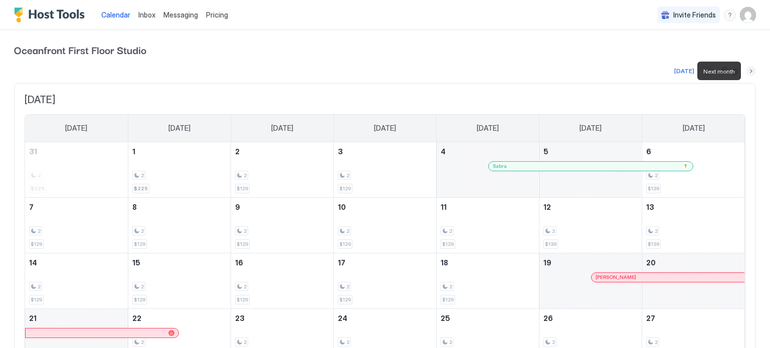
click at [751, 67] on button "Next month" at bounding box center [751, 71] width 10 height 10
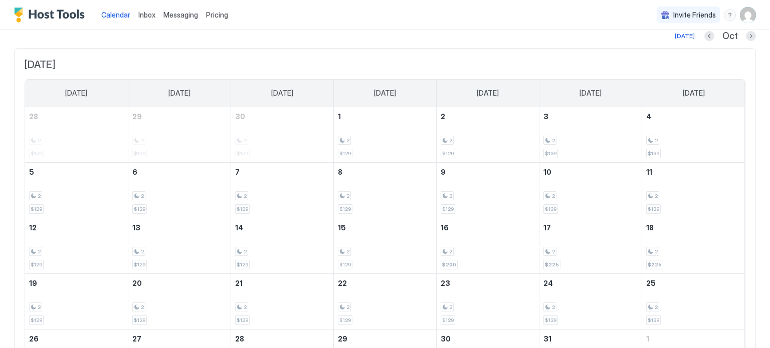
scroll to position [27, 0]
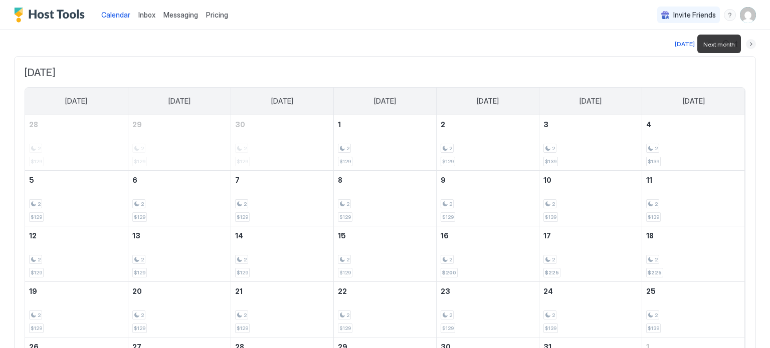
click at [748, 43] on button "Next month" at bounding box center [751, 44] width 10 height 10
click at [748, 44] on button "Next month" at bounding box center [751, 44] width 10 height 10
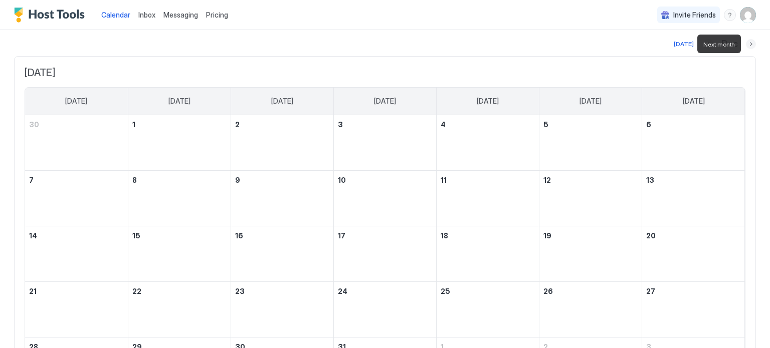
click at [748, 44] on button "Next month" at bounding box center [751, 44] width 10 height 10
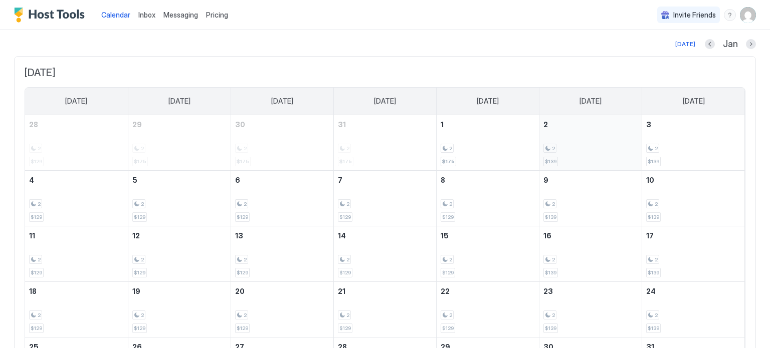
click at [567, 160] on div "2 $139" at bounding box center [590, 142] width 94 height 47
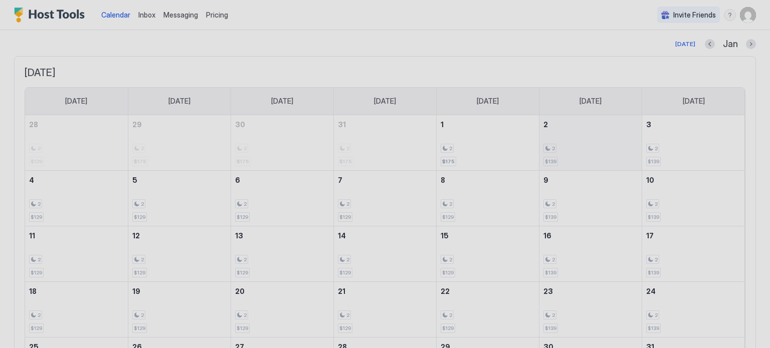
click at [567, 160] on div at bounding box center [385, 174] width 770 height 348
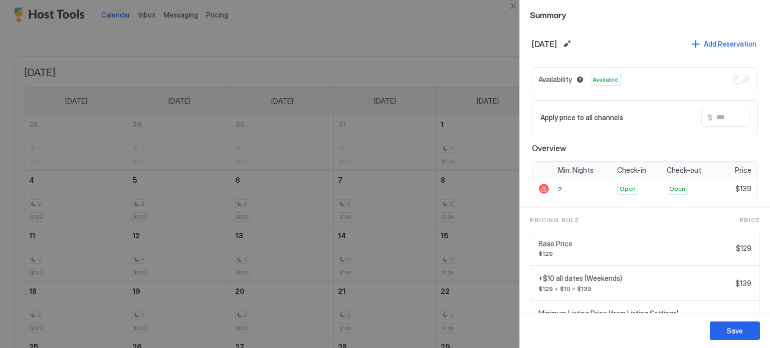
click at [736, 116] on input "Input Field" at bounding box center [752, 117] width 80 height 17
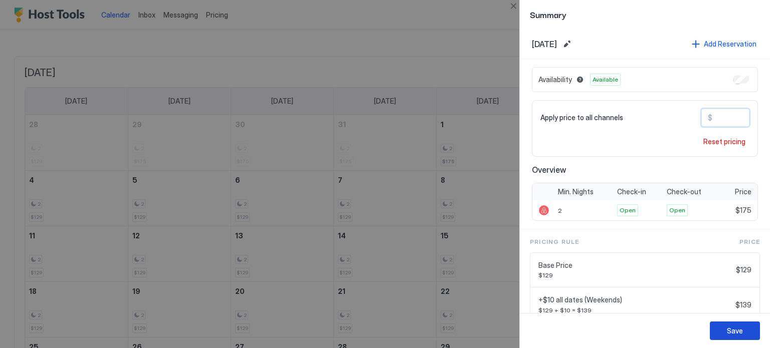
type input "***"
click at [741, 328] on div "Save" at bounding box center [735, 331] width 16 height 11
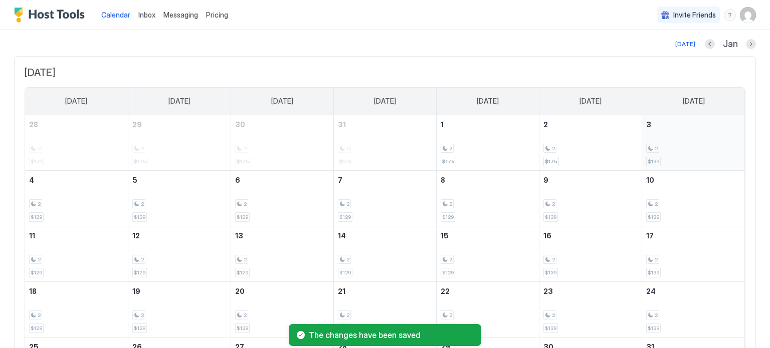
click at [699, 146] on div "2" at bounding box center [693, 149] width 95 height 10
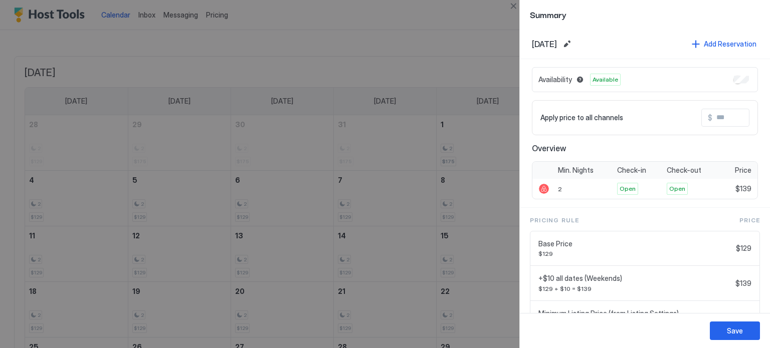
click at [737, 114] on input "Input Field" at bounding box center [752, 117] width 80 height 17
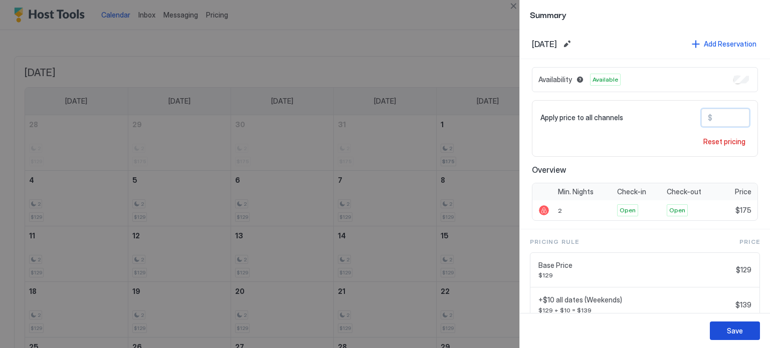
type input "***"
click at [739, 326] on div "Save" at bounding box center [735, 331] width 16 height 11
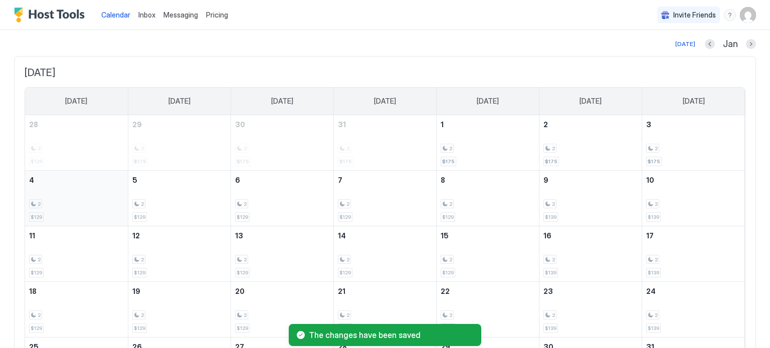
click at [63, 191] on div "2 $129" at bounding box center [76, 198] width 95 height 47
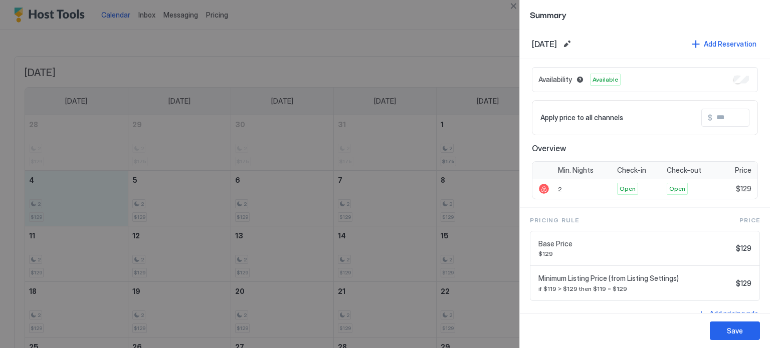
click at [733, 114] on input "Input Field" at bounding box center [752, 117] width 80 height 17
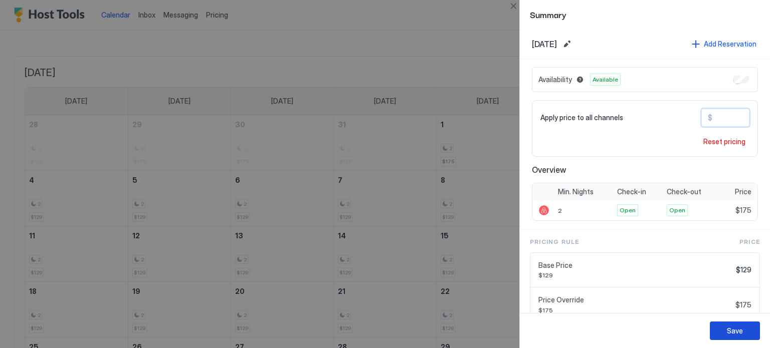
type input "***"
click at [734, 333] on div "Save" at bounding box center [735, 331] width 16 height 11
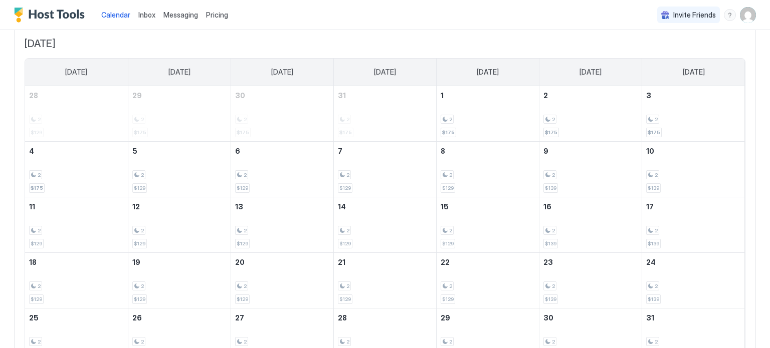
scroll to position [42, 0]
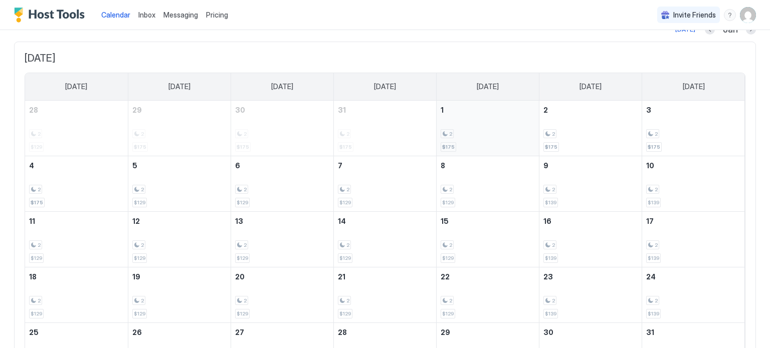
click at [488, 152] on div "2 $175" at bounding box center [487, 128] width 102 height 55
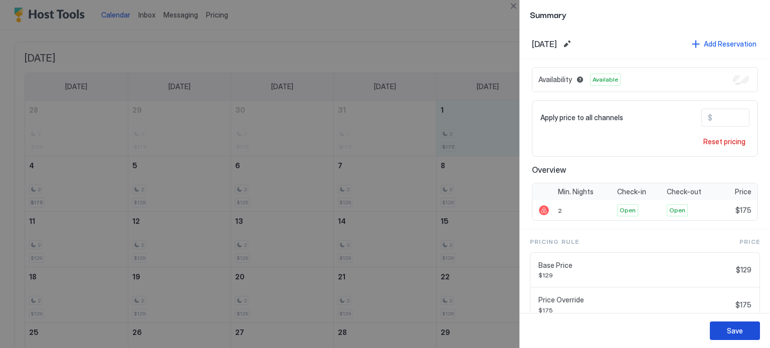
click at [738, 324] on button "Save" at bounding box center [735, 331] width 50 height 19
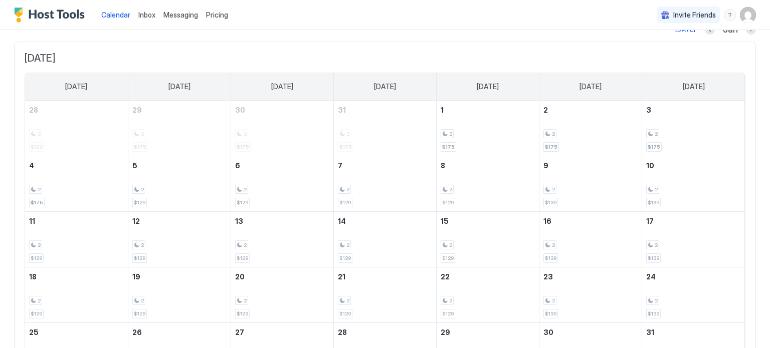
click at [600, 23] on div "Calendar Inbox Messaging Pricing Invite Friends RS" at bounding box center [385, 15] width 770 height 30
click at [575, 126] on div "2 $175" at bounding box center [590, 128] width 94 height 47
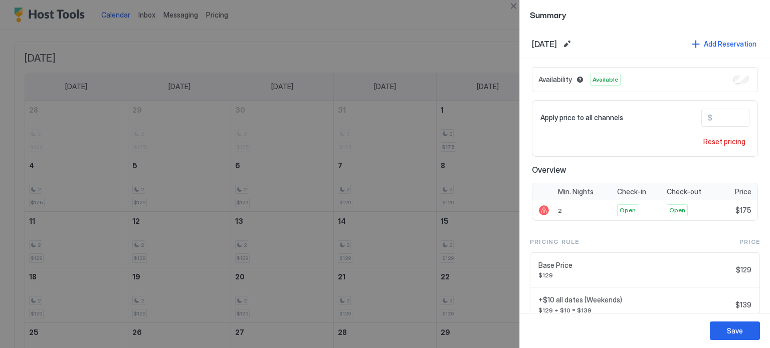
click at [461, 19] on div at bounding box center [385, 174] width 770 height 348
click at [481, 21] on div at bounding box center [385, 174] width 770 height 348
click at [511, 7] on button "Close" at bounding box center [513, 6] width 12 height 12
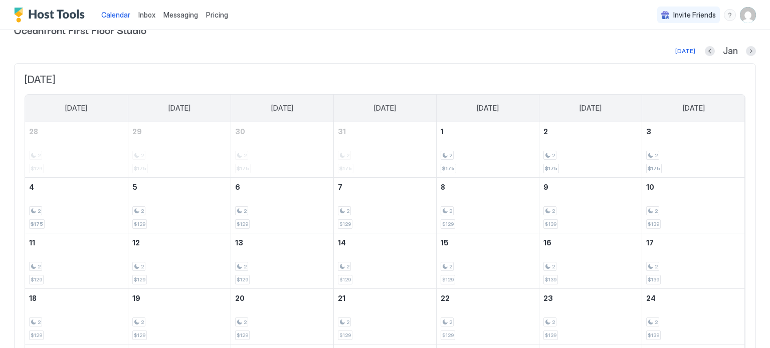
scroll to position [12, 0]
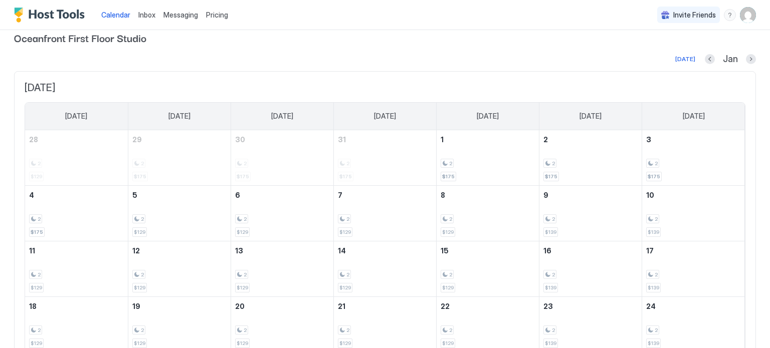
click at [211, 19] on div "Pricing" at bounding box center [217, 15] width 30 height 17
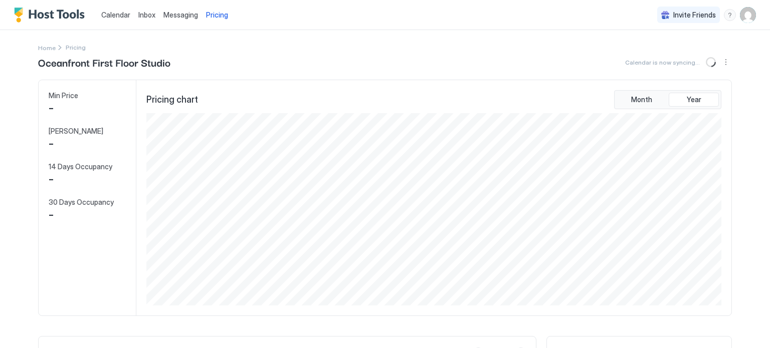
scroll to position [192, 577]
click at [120, 15] on span "Calendar" at bounding box center [115, 15] width 29 height 9
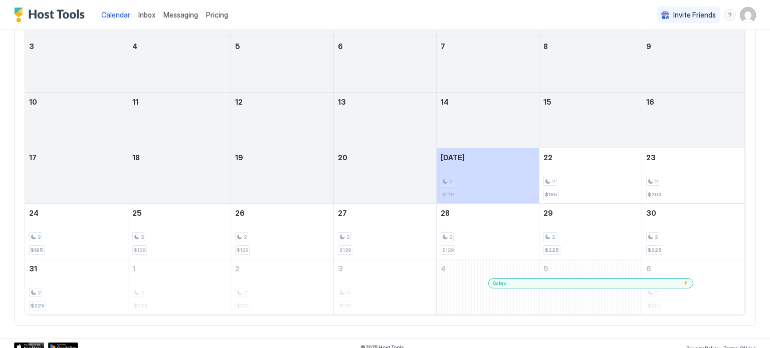
scroll to position [167, 0]
